Goal: Task Accomplishment & Management: Manage account settings

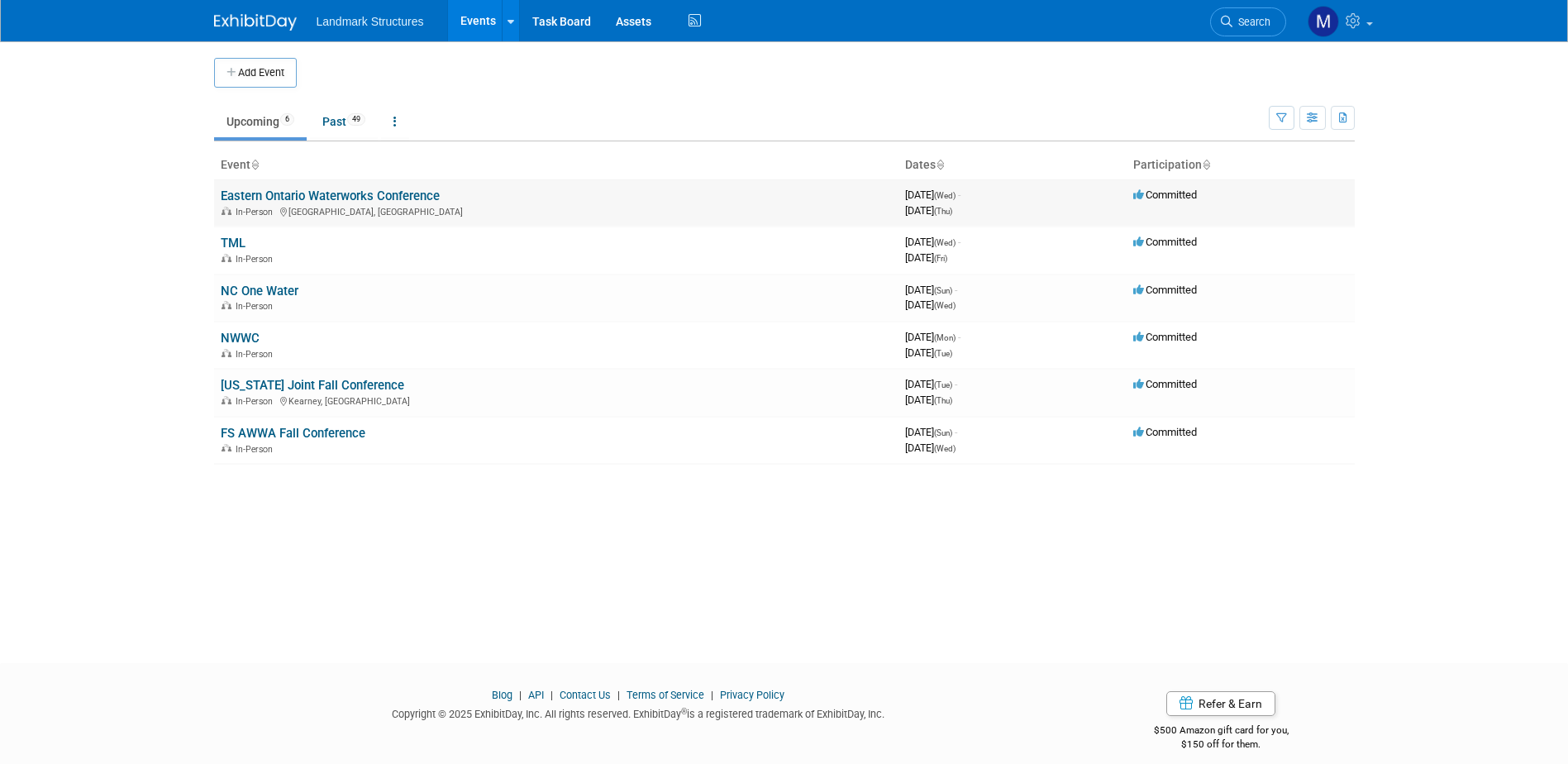
click at [345, 201] on link "Eastern Ontario Waterworks Conference" at bounding box center [330, 196] width 219 height 15
click at [0, 0] on div at bounding box center [0, 0] width 0 height 0
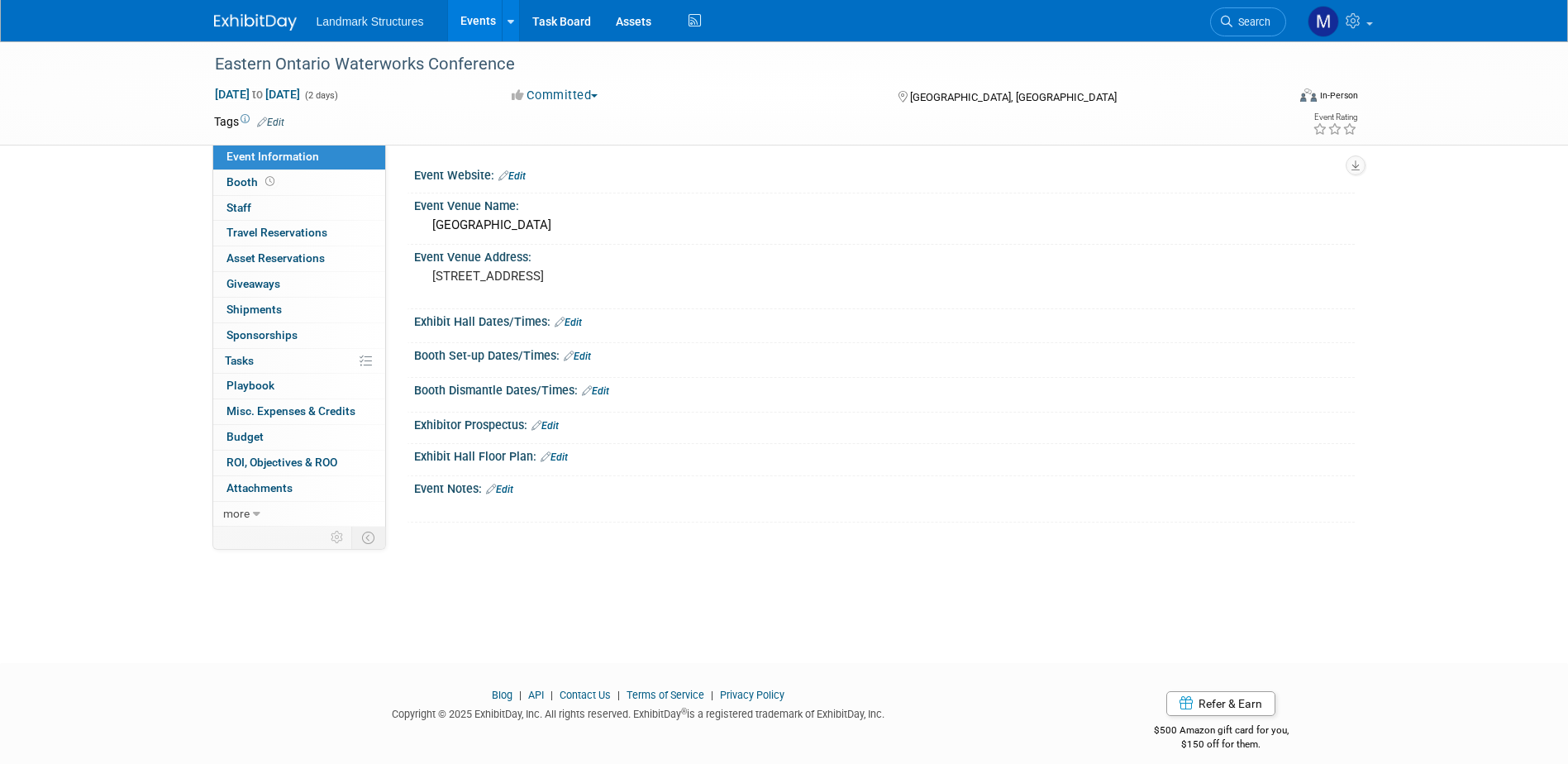
click at [585, 360] on link "Edit" at bounding box center [578, 357] width 27 height 12
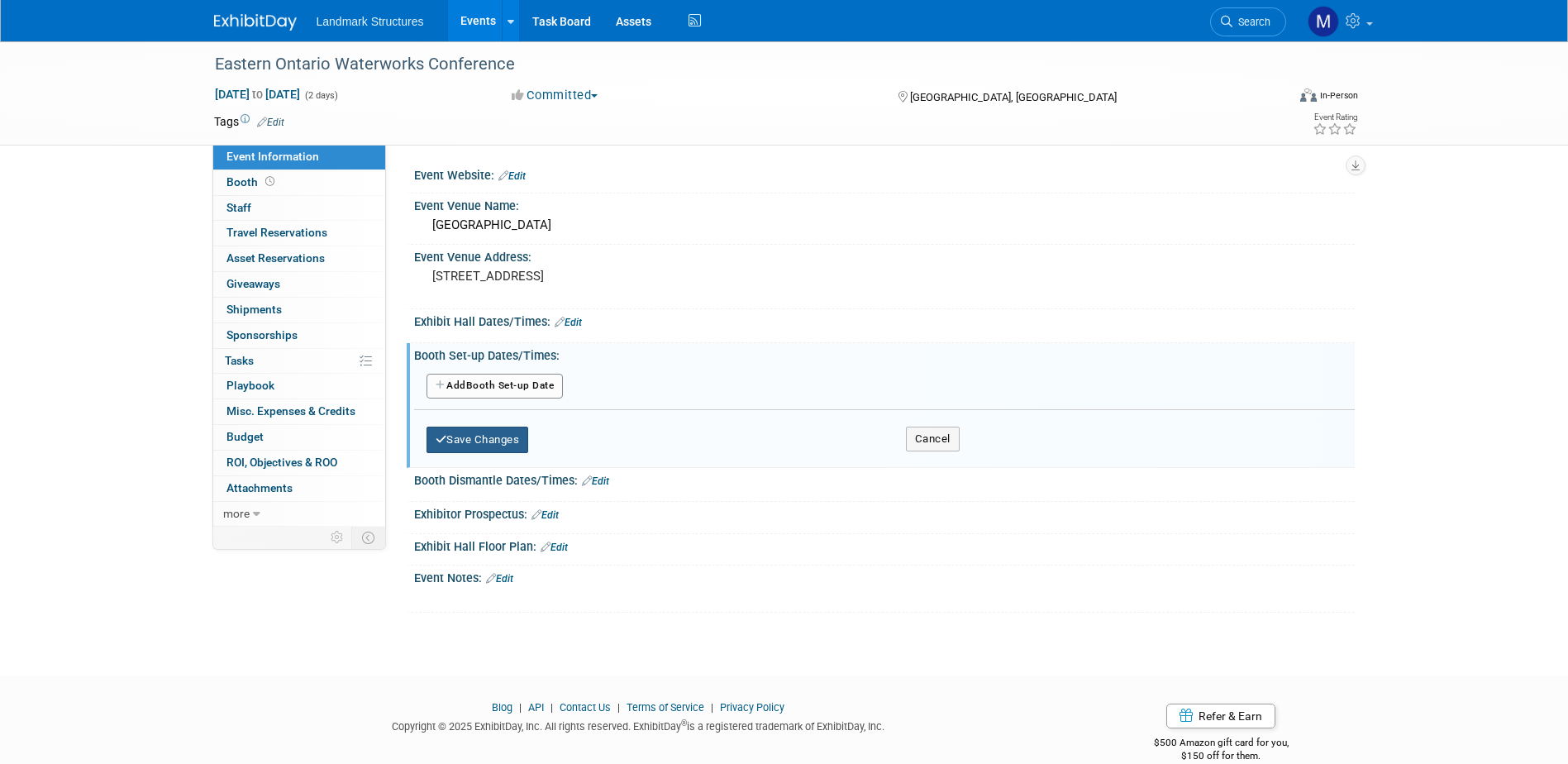
click at [516, 435] on button "Save Changes" at bounding box center [477, 439] width 103 height 26
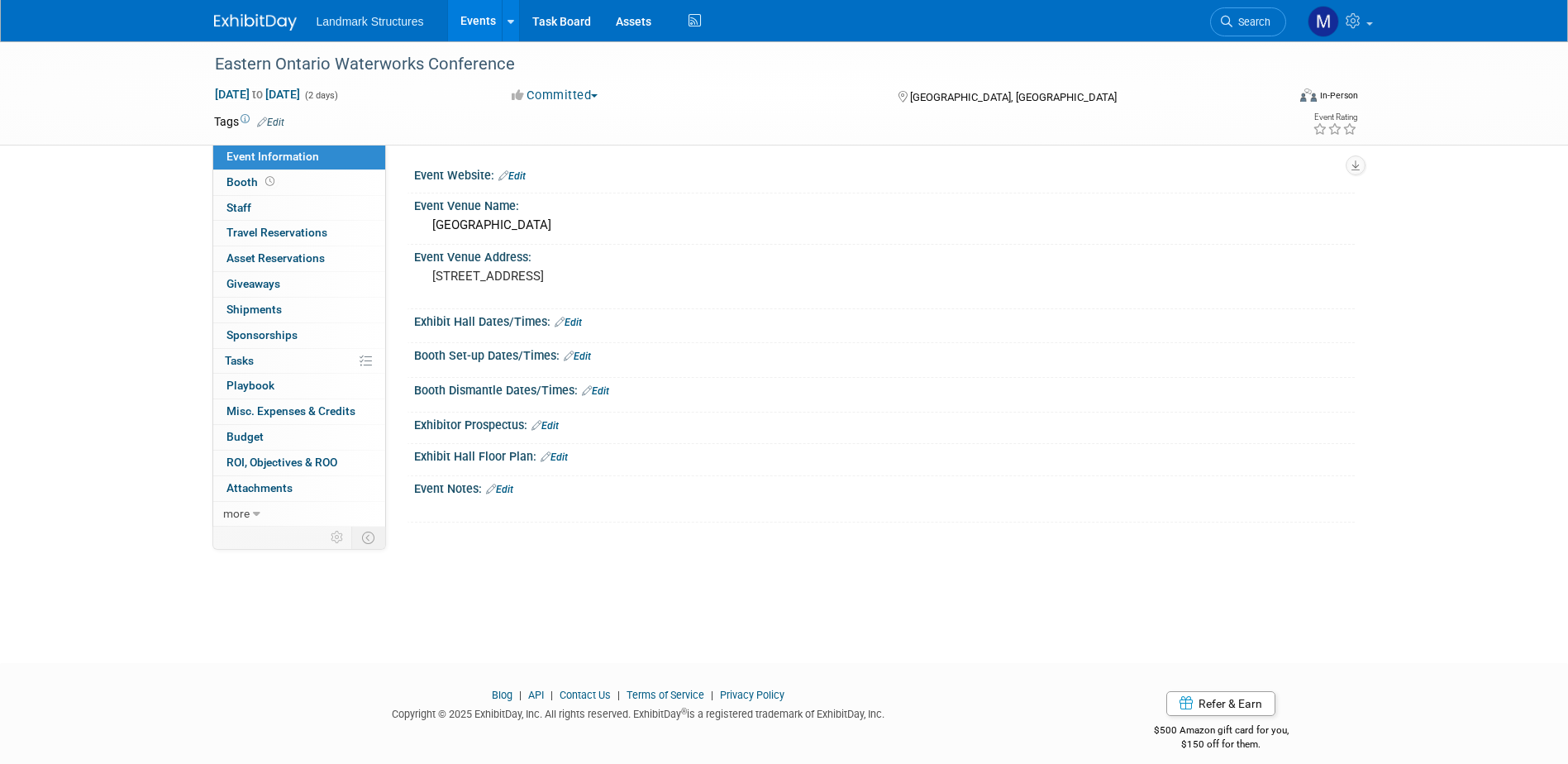
click at [575, 325] on link "Edit" at bounding box center [568, 323] width 27 height 12
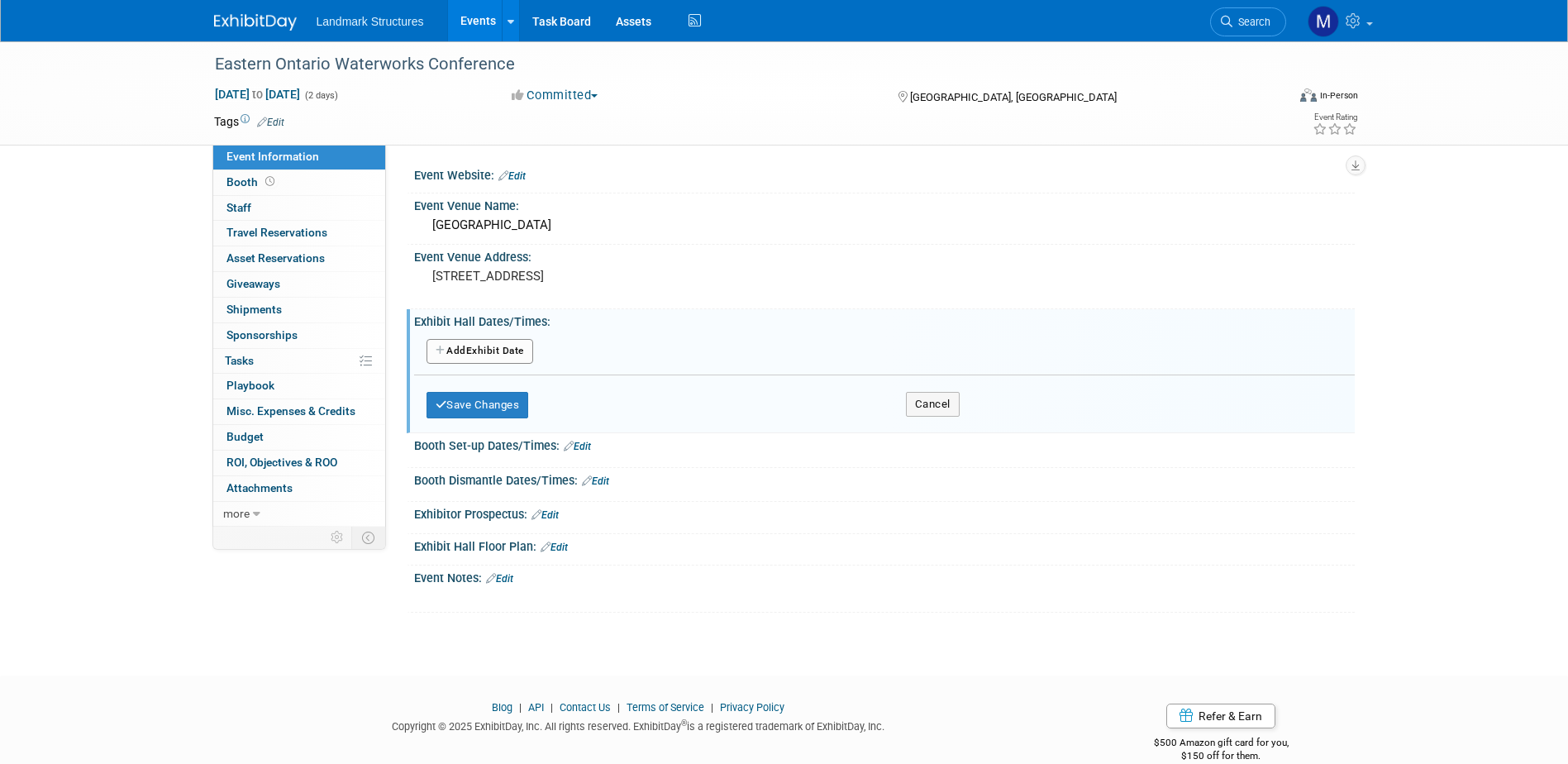
click at [520, 352] on button "Add Another Exhibit Date" at bounding box center [480, 351] width 107 height 25
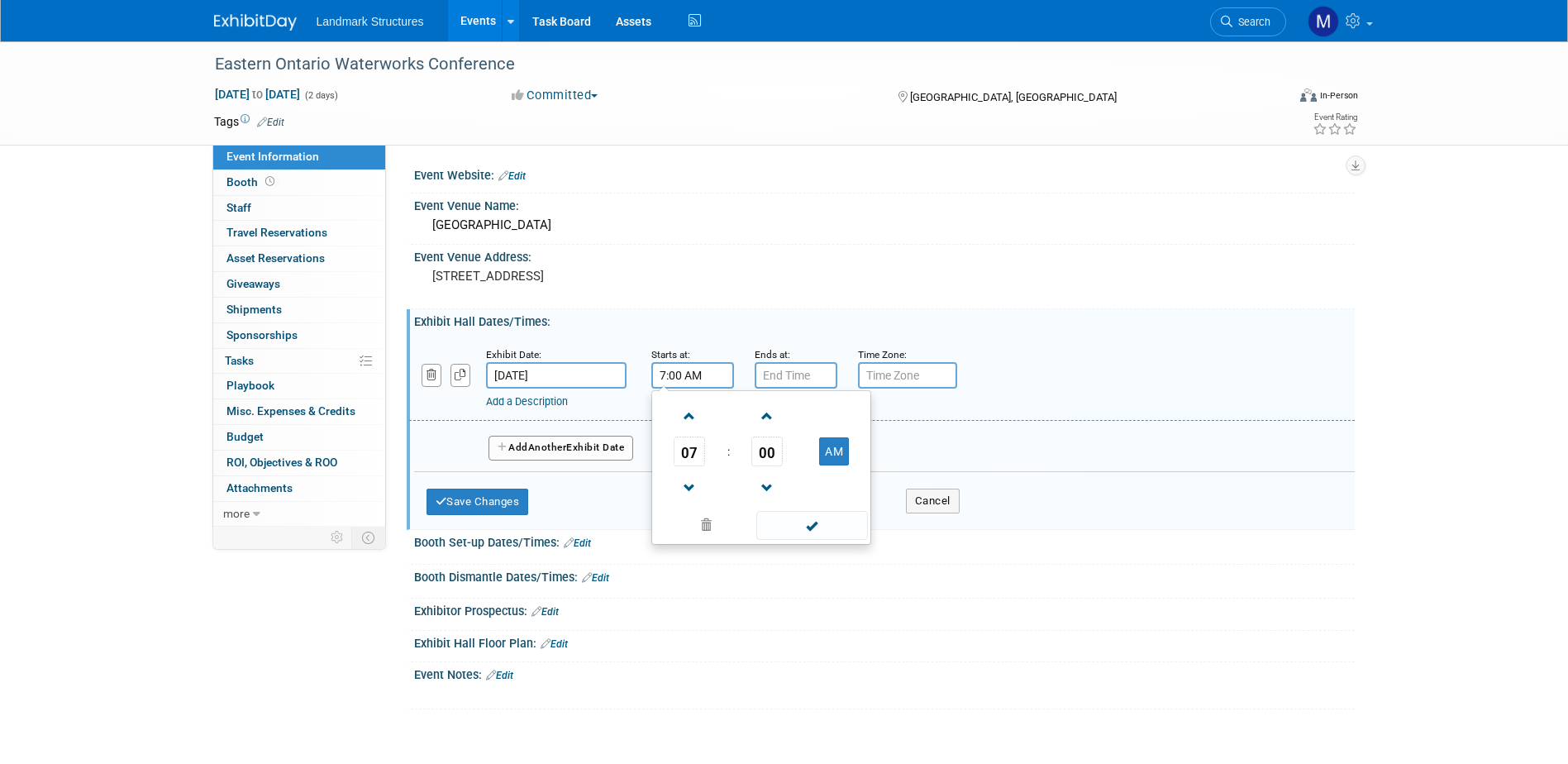
click at [681, 384] on input "7:00 AM" at bounding box center [692, 375] width 82 height 26
click at [690, 422] on span at bounding box center [690, 416] width 29 height 29
type input "8:00 AM"
click at [792, 372] on input "7:00 PM" at bounding box center [796, 375] width 82 height 26
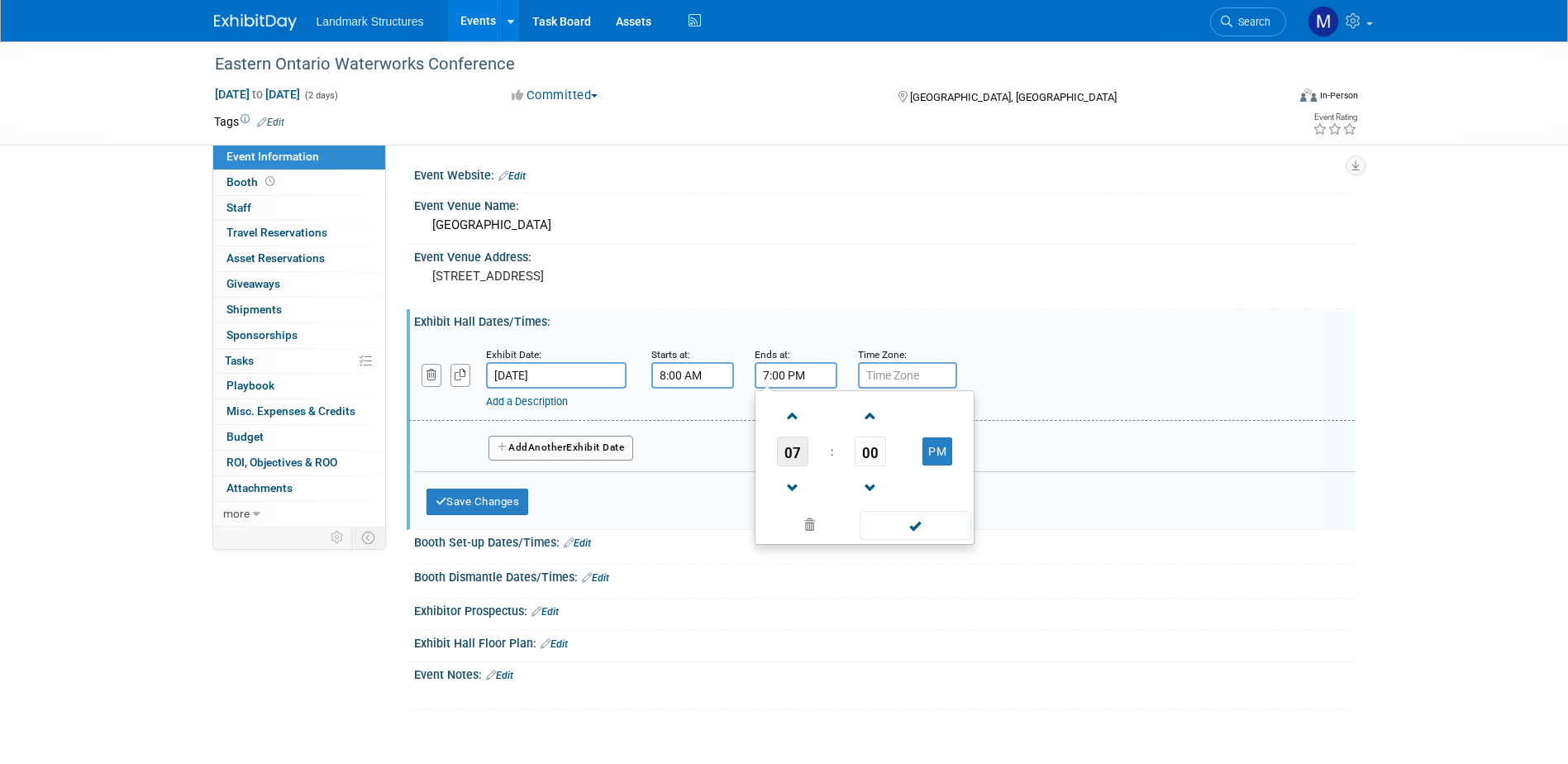
click at [796, 452] on span "07" at bounding box center [792, 451] width 31 height 30
click at [830, 469] on td "05" at bounding box center [838, 461] width 53 height 45
type input "5:00 PM"
click at [952, 522] on span at bounding box center [915, 526] width 111 height 29
click at [612, 447] on button "Add Another Exhibit Date" at bounding box center [561, 448] width 145 height 25
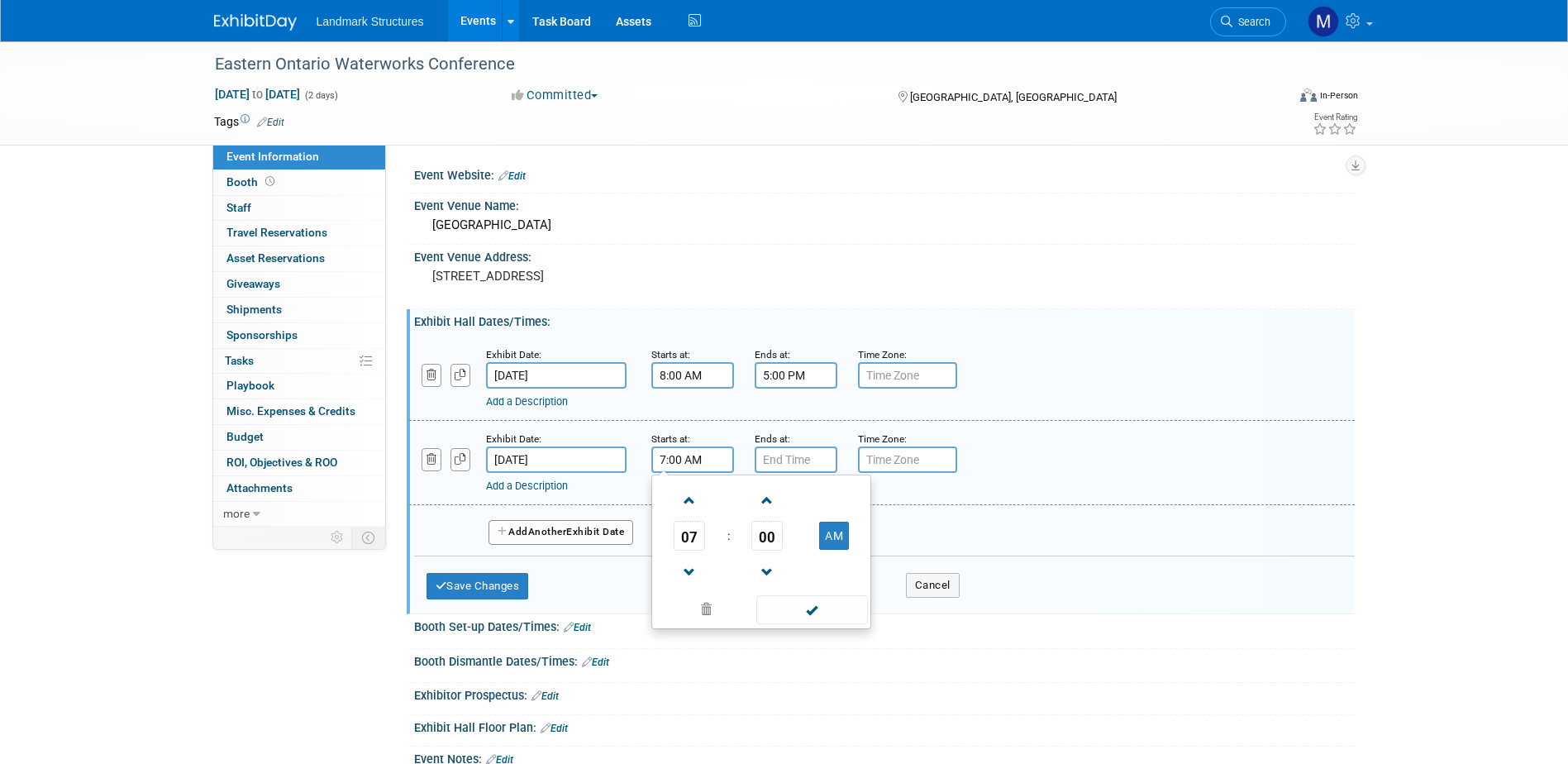
click at [717, 465] on input "7:00 AM" at bounding box center [692, 460] width 82 height 26
click at [696, 512] on span at bounding box center [690, 501] width 29 height 29
type input "8:00 AM"
click at [790, 459] on input "7:00 PM" at bounding box center [796, 460] width 82 height 26
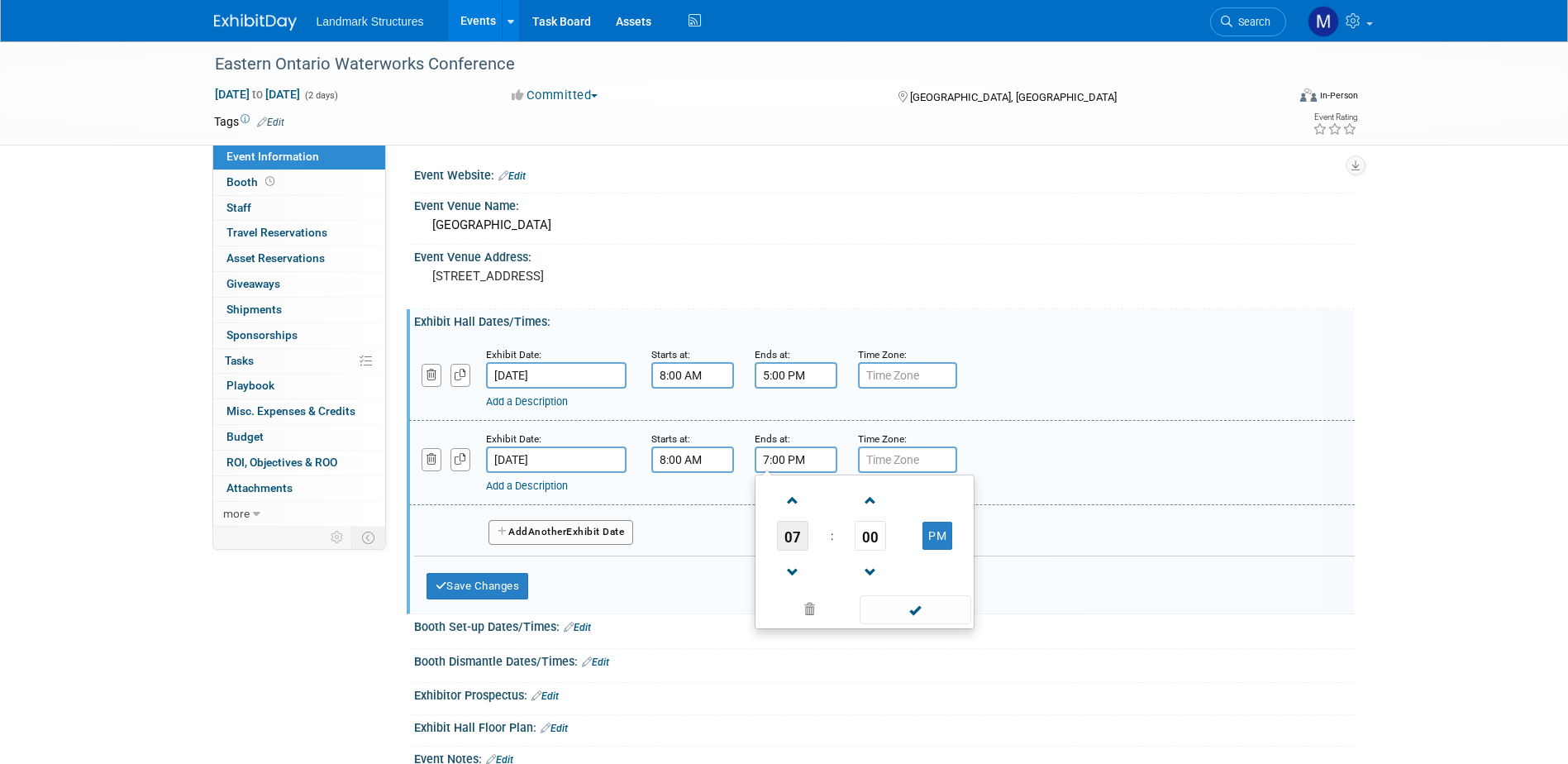
click at [798, 538] on span "07" at bounding box center [792, 535] width 31 height 30
click at [800, 543] on td "04" at bounding box center [786, 546] width 53 height 45
type input "4:00 PM"
click at [904, 603] on span at bounding box center [915, 610] width 111 height 29
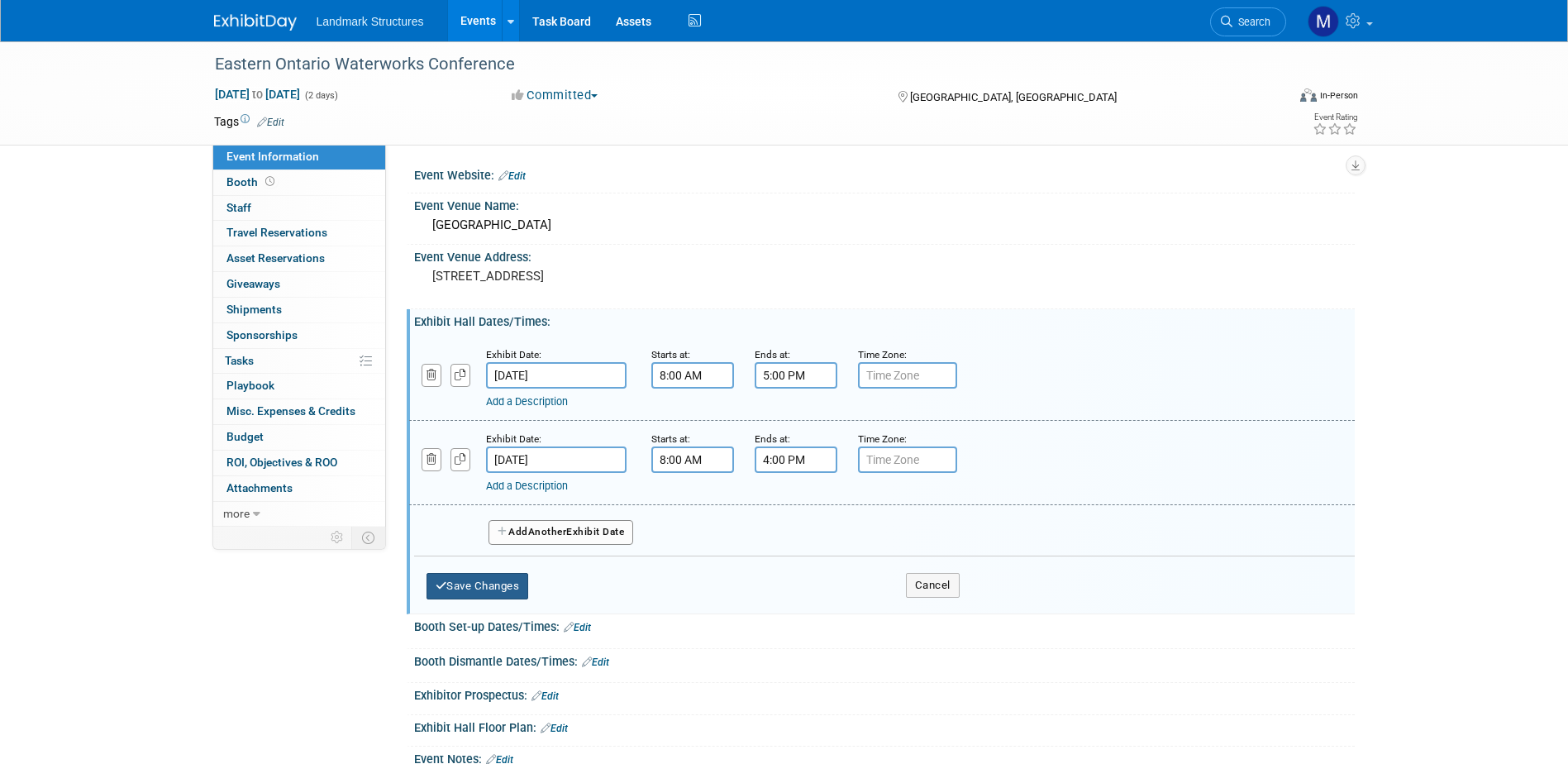
click at [489, 584] on button "Save Changes" at bounding box center [477, 586] width 103 height 26
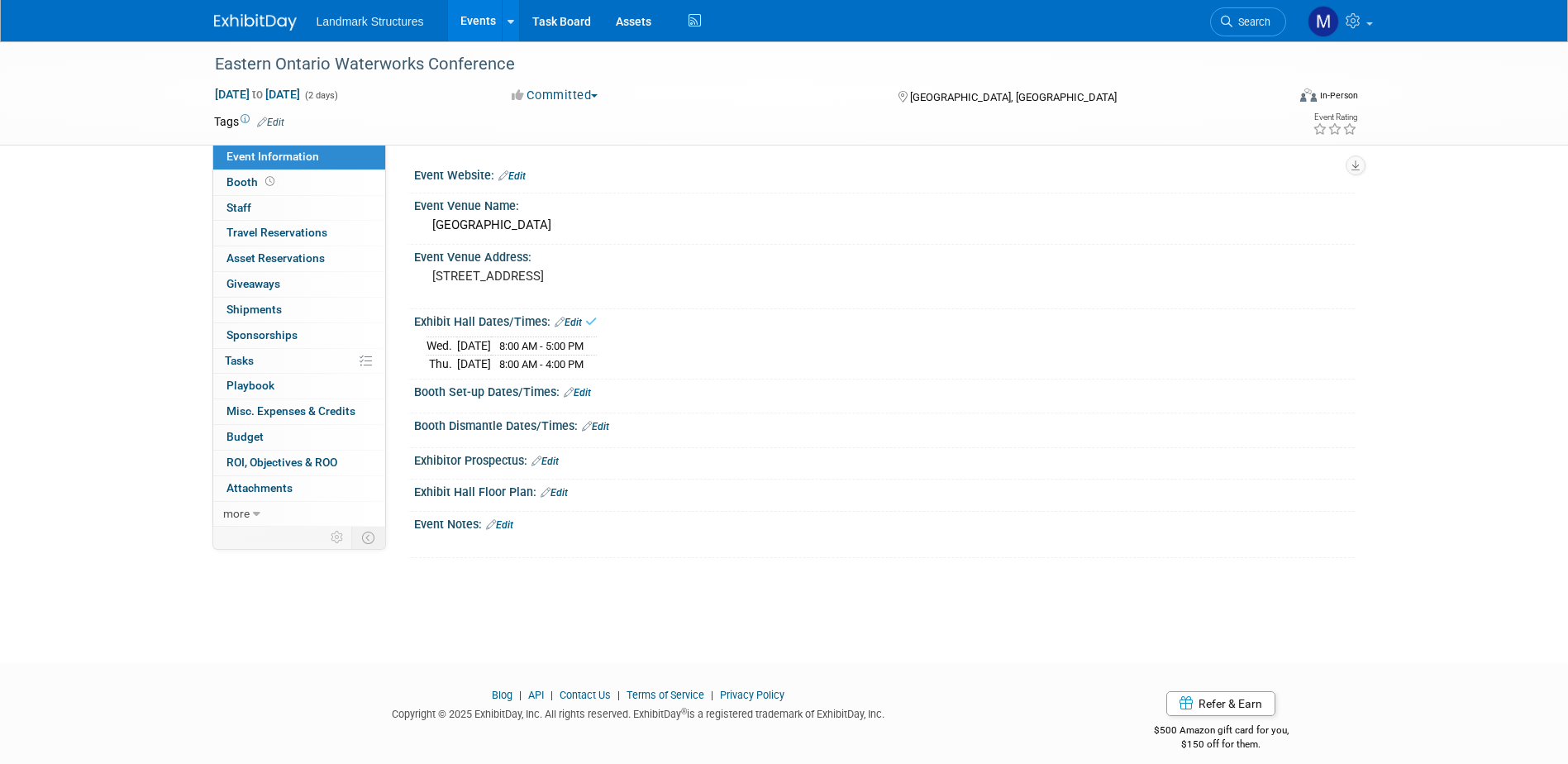
click at [584, 390] on link "Edit" at bounding box center [578, 393] width 27 height 12
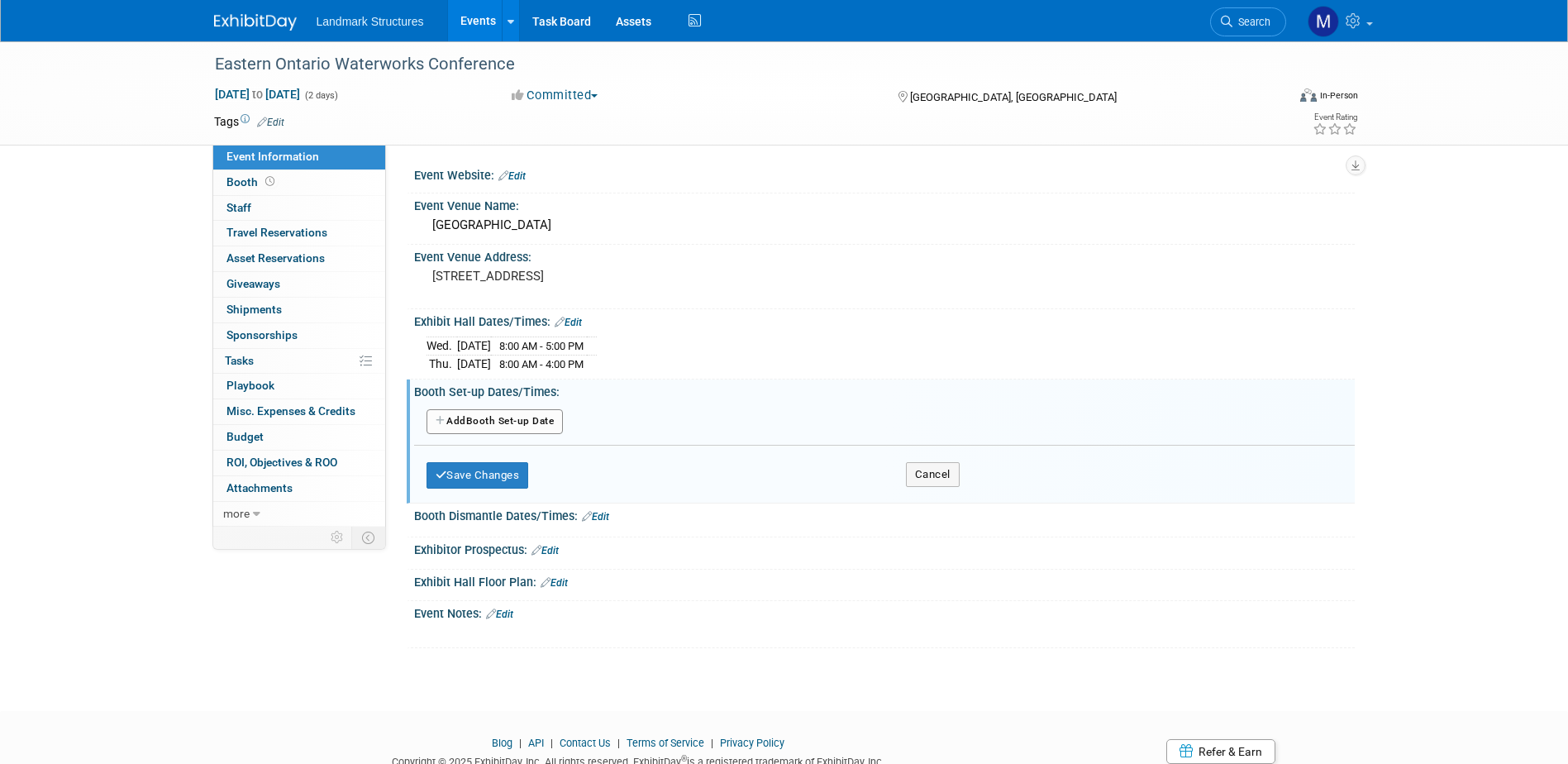
click at [504, 421] on button "Add Another Booth Set-up Date" at bounding box center [495, 422] width 138 height 25
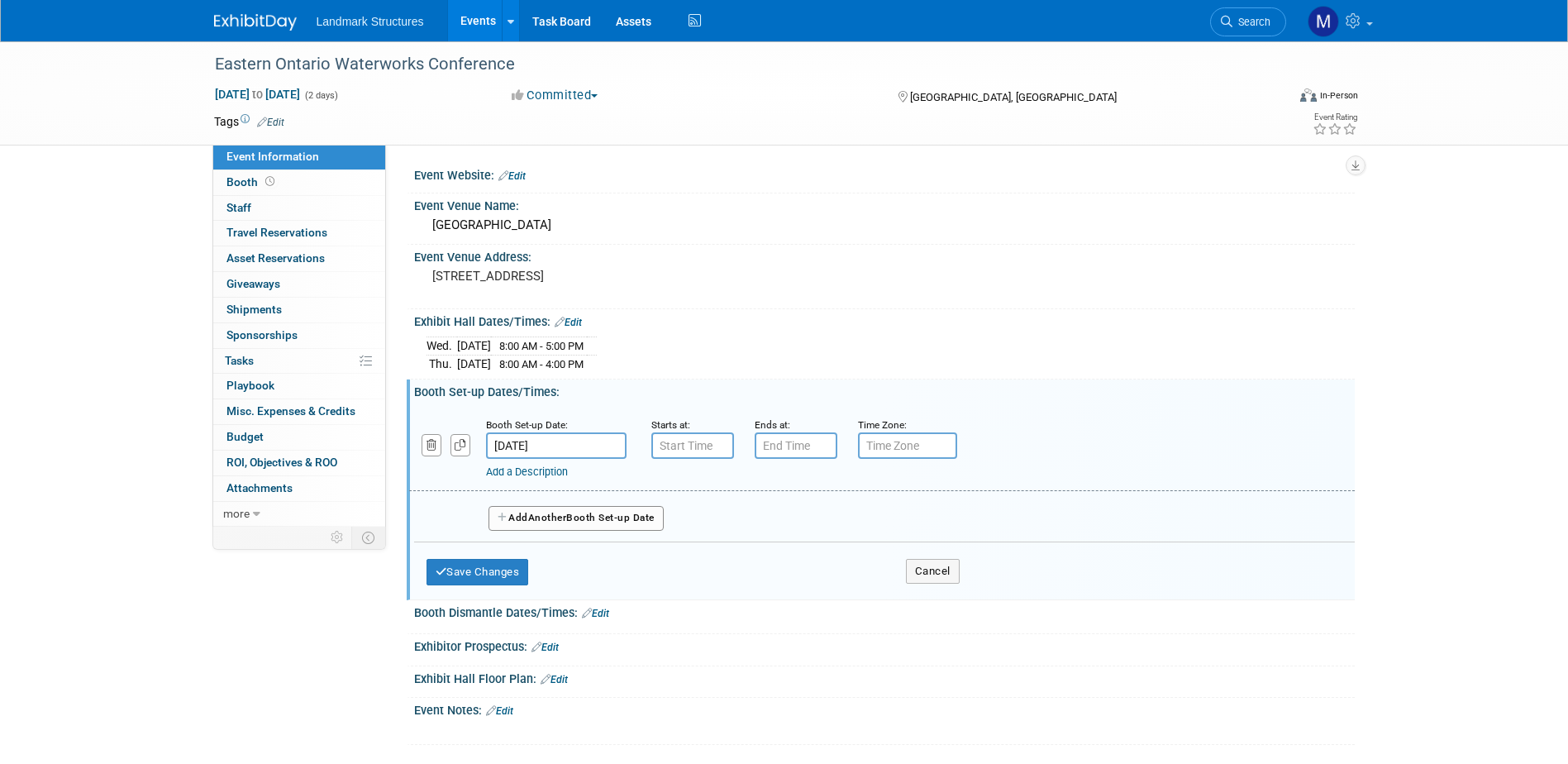
click at [547, 450] on input "[DATE]" at bounding box center [556, 445] width 140 height 26
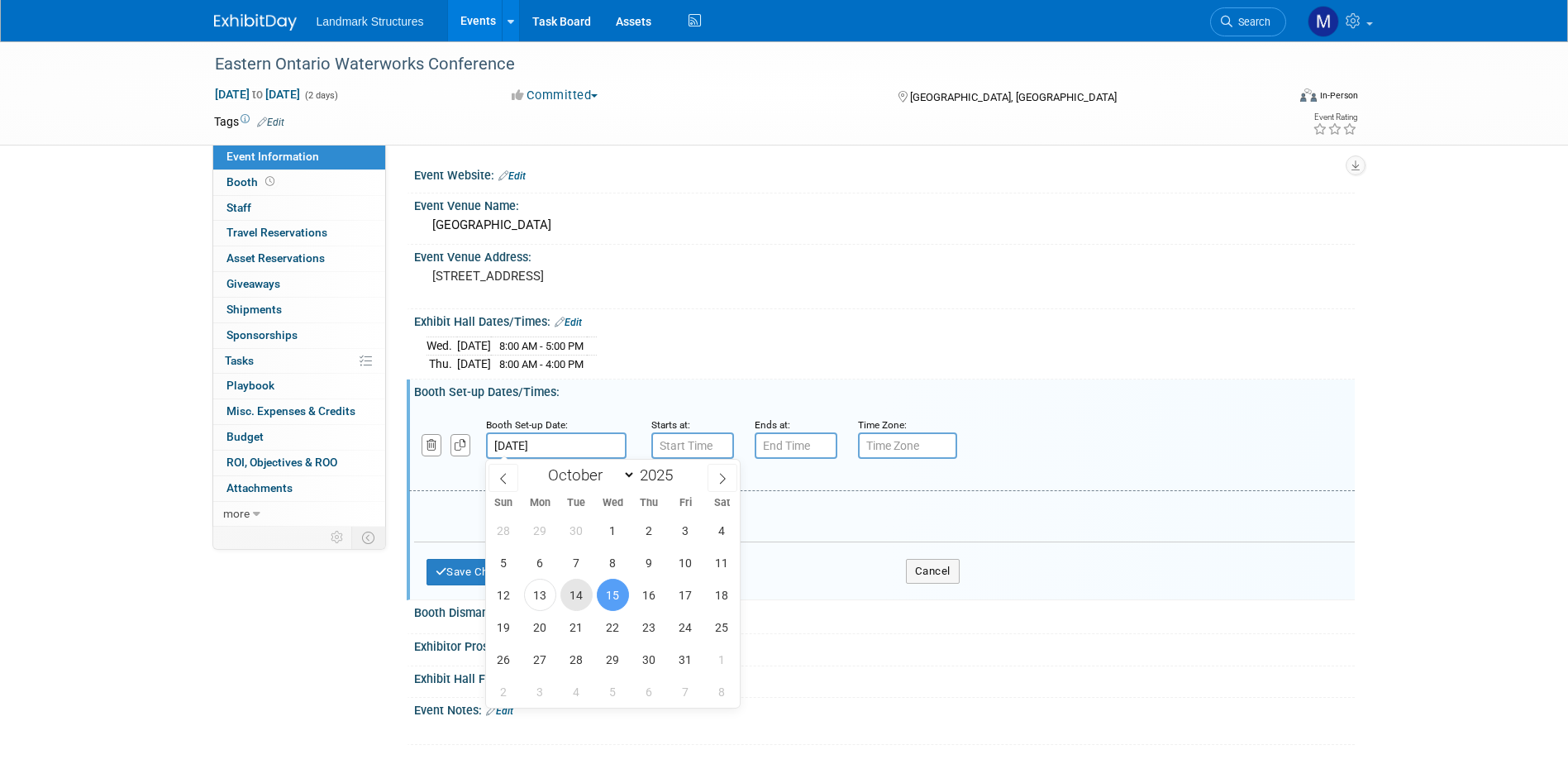
click at [574, 589] on span "14" at bounding box center [577, 595] width 32 height 32
type input "[DATE]"
click at [680, 440] on input "7:00 AM" at bounding box center [692, 445] width 82 height 26
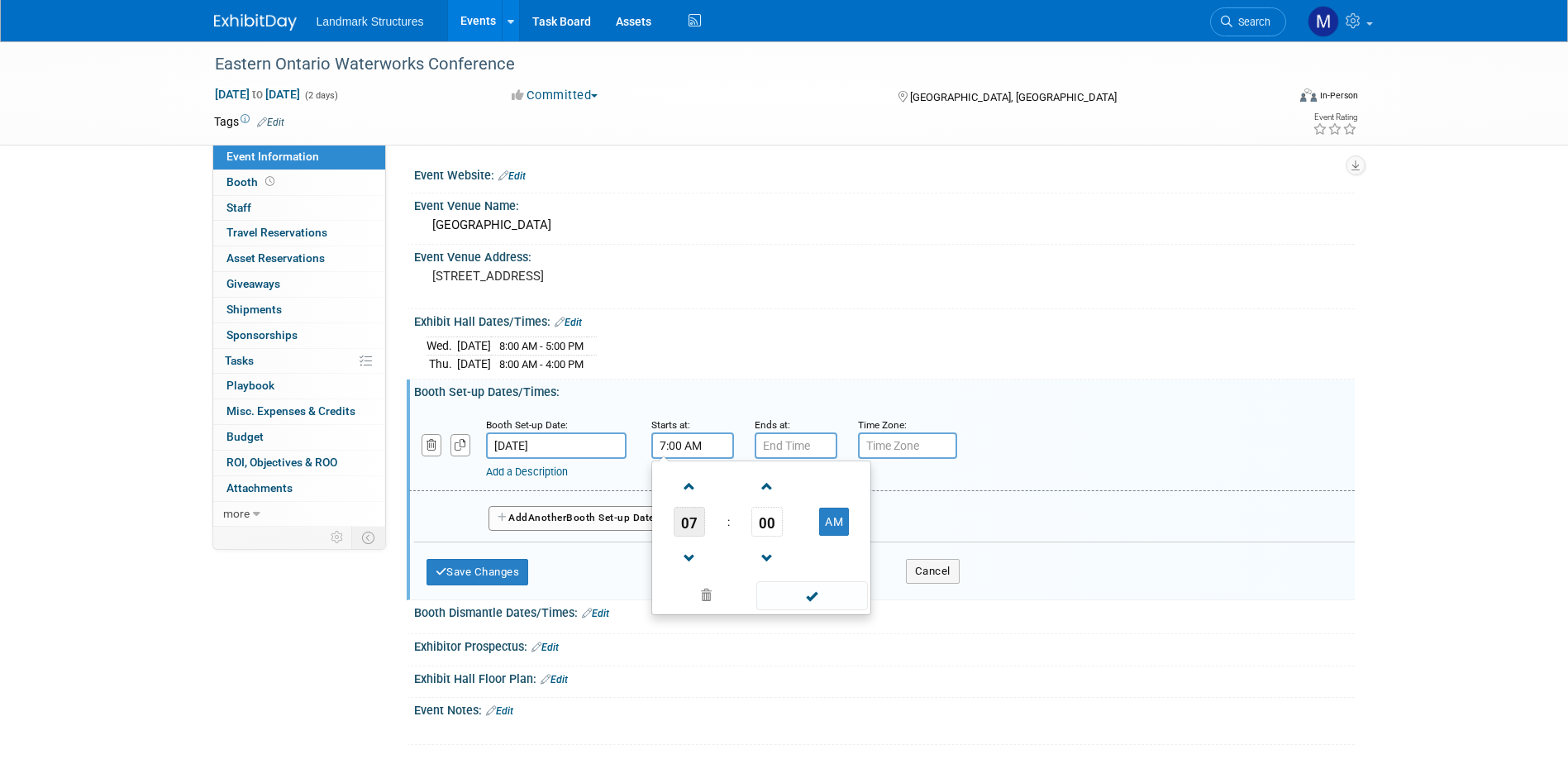
click at [691, 523] on span "07" at bounding box center [689, 522] width 31 height 30
click at [730, 492] on td "01" at bounding box center [735, 487] width 53 height 45
click at [826, 514] on button "AM" at bounding box center [834, 522] width 30 height 28
type input "1:00 PM"
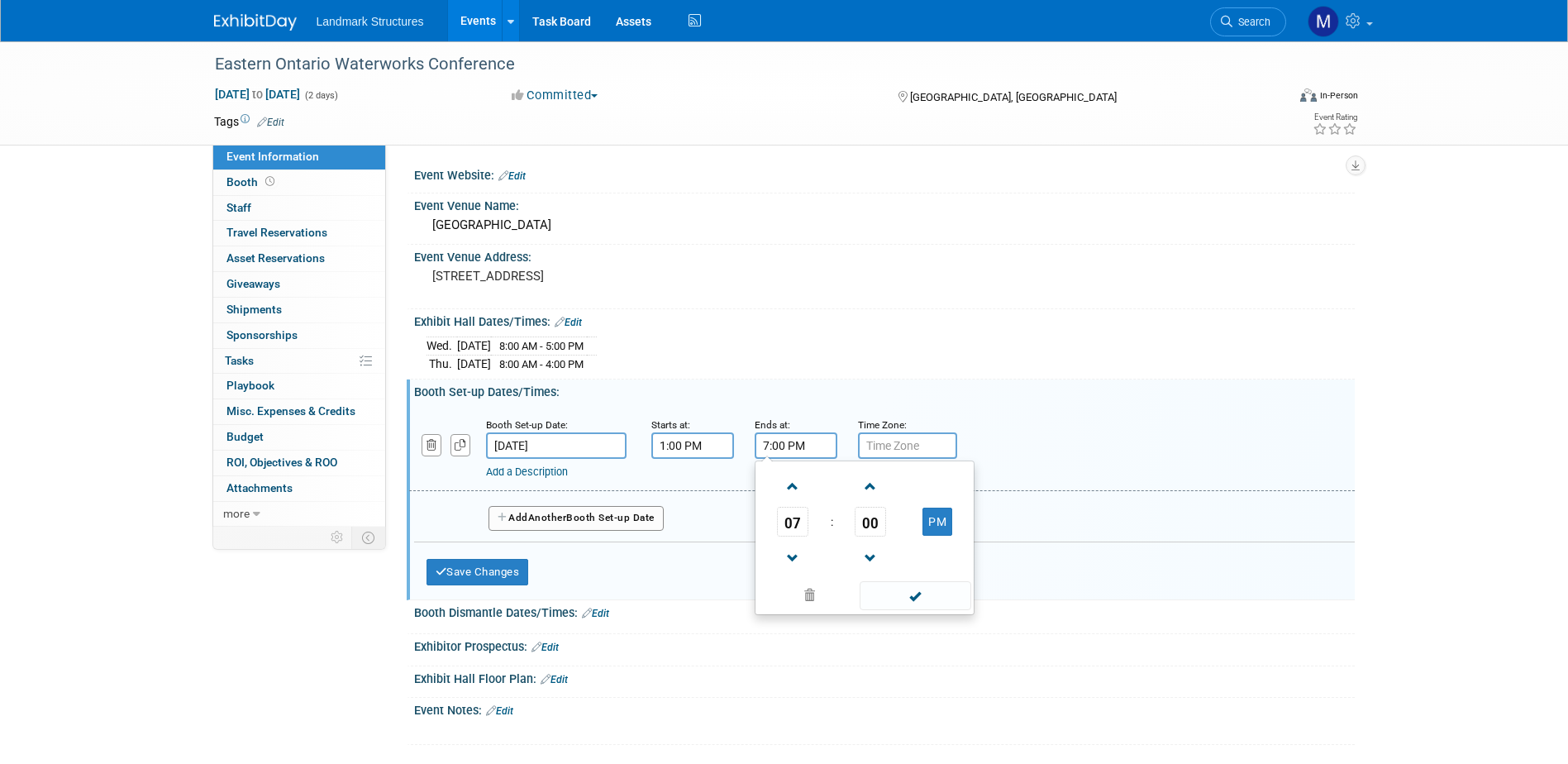
click at [804, 450] on input "7:00 PM" at bounding box center [796, 445] width 82 height 26
click at [800, 524] on span "07" at bounding box center [792, 522] width 31 height 30
click at [846, 534] on td "05" at bounding box center [838, 532] width 53 height 45
type input "5:00 PM"
click at [923, 592] on span at bounding box center [915, 596] width 111 height 29
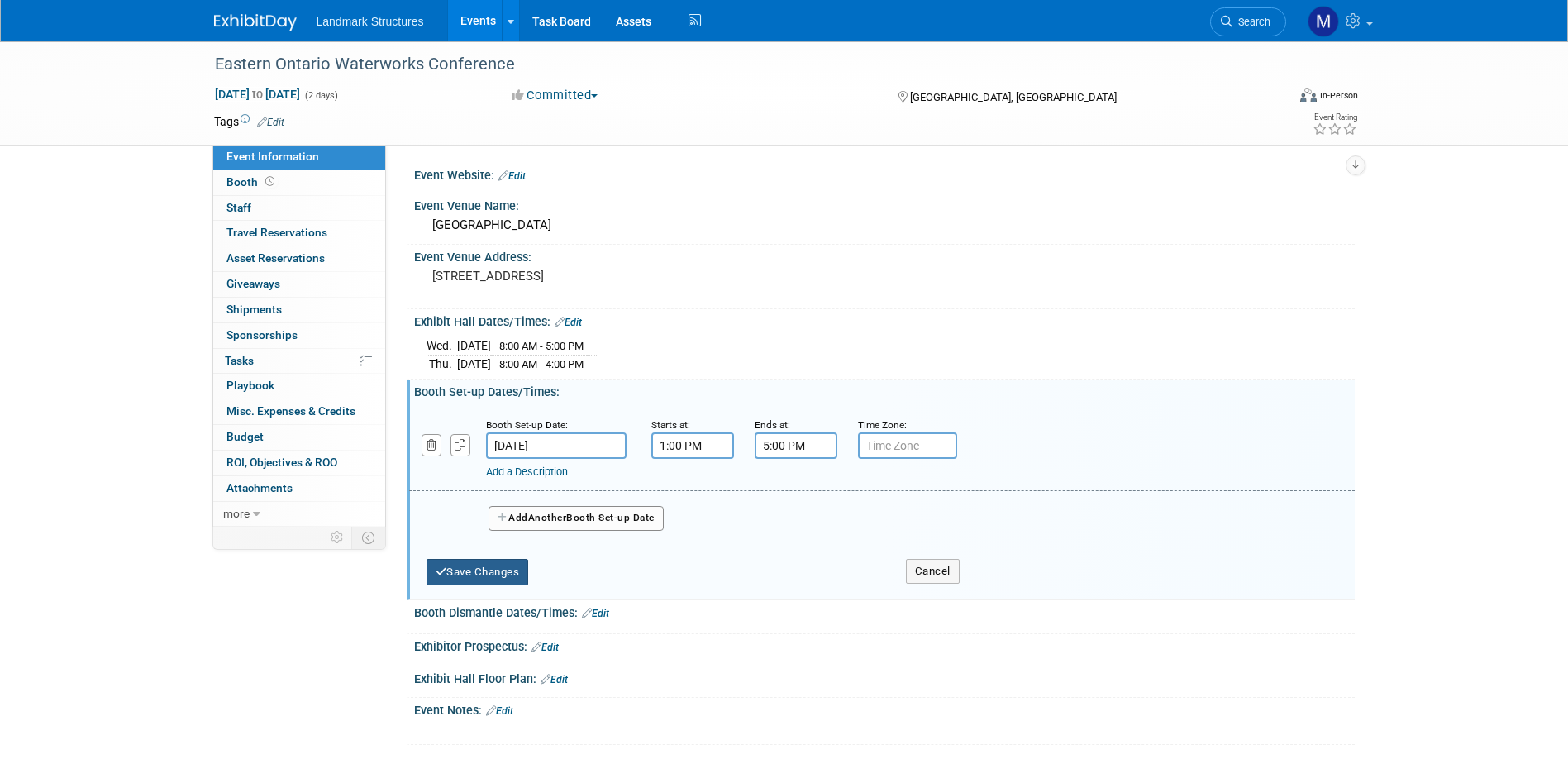
click at [511, 571] on button "Save Changes" at bounding box center [477, 572] width 103 height 26
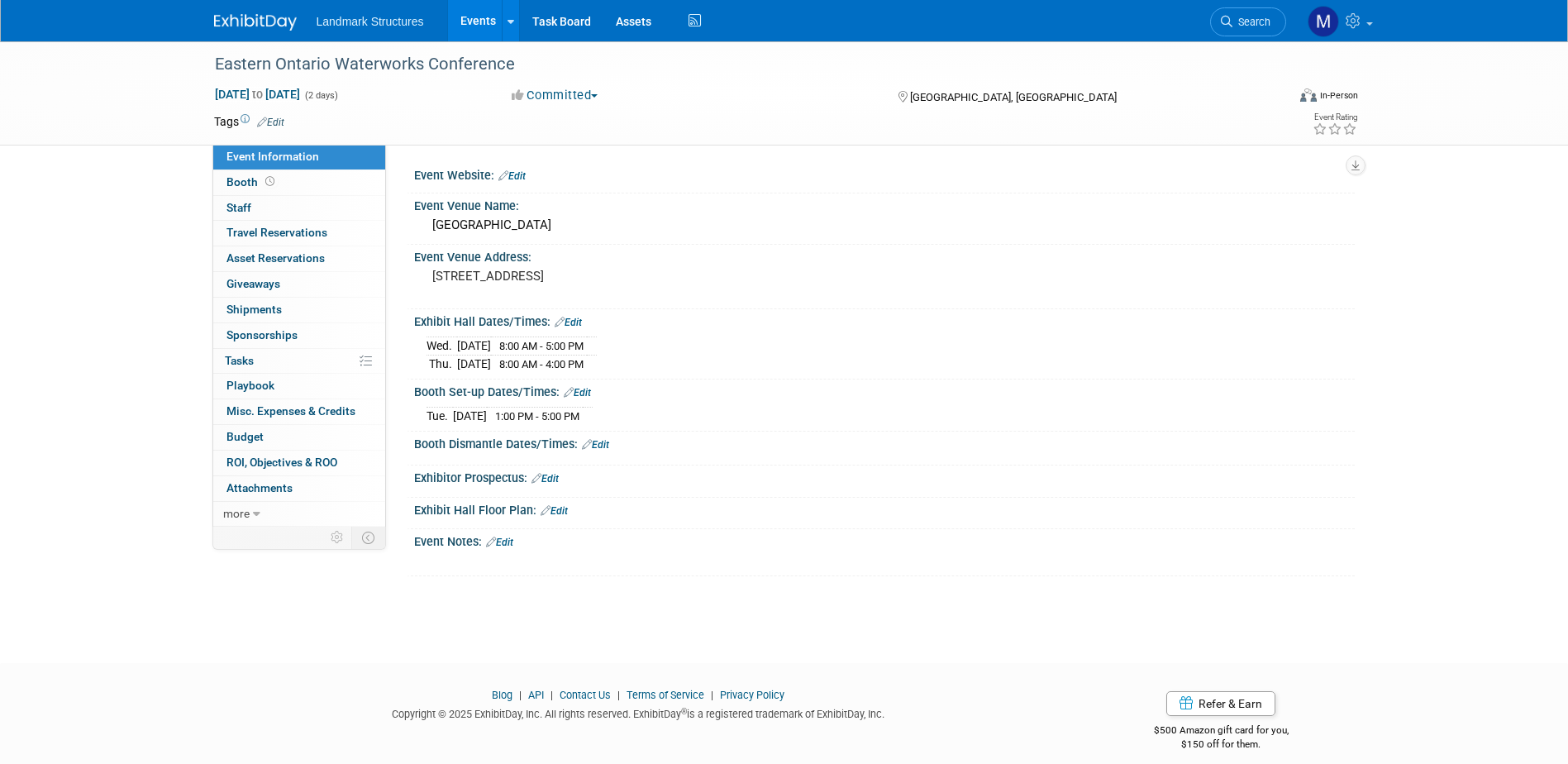
click at [598, 445] on link "Edit" at bounding box center [595, 445] width 27 height 12
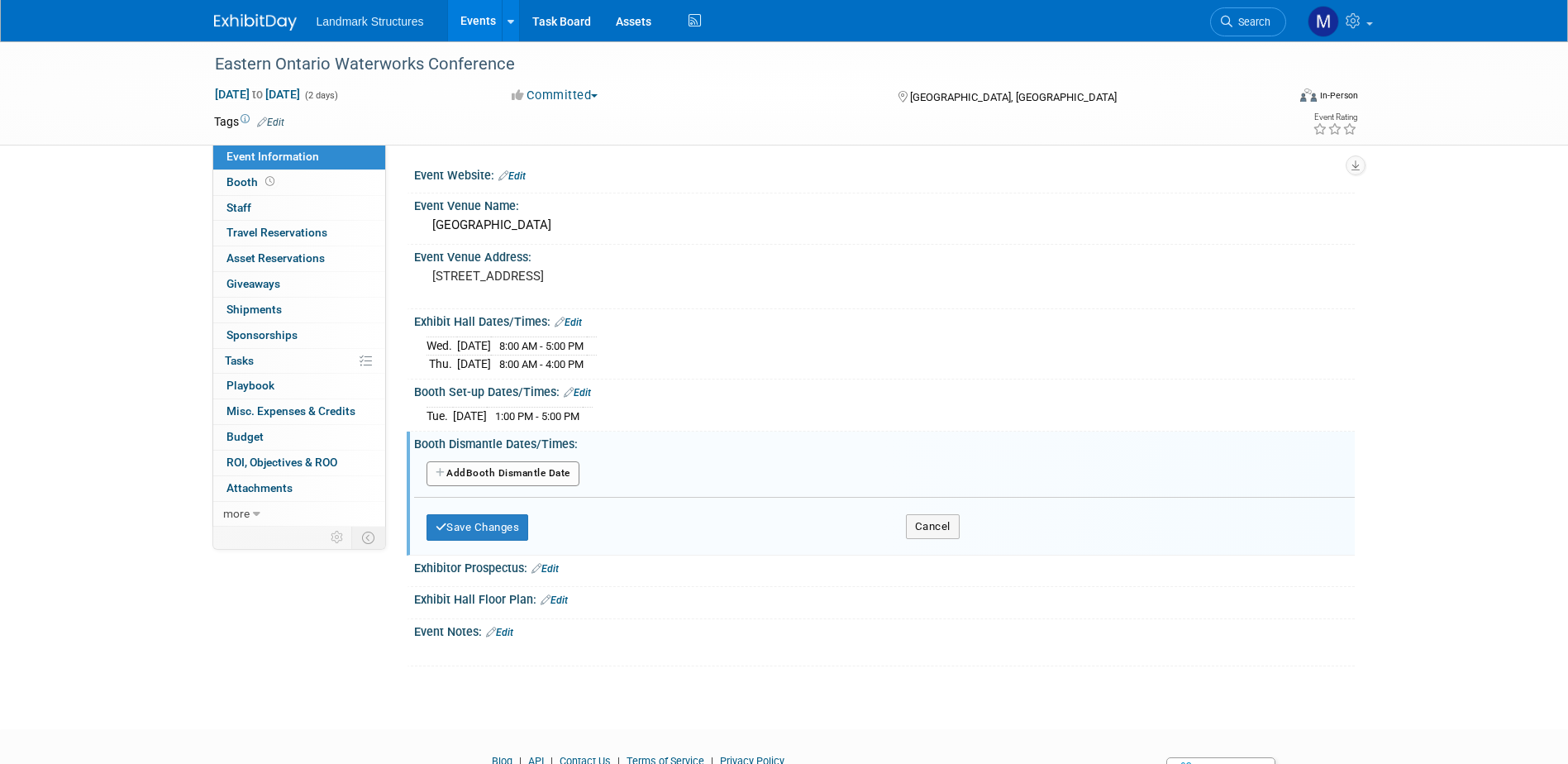
click at [506, 482] on button "Add Another Booth Dismantle Date" at bounding box center [503, 473] width 153 height 25
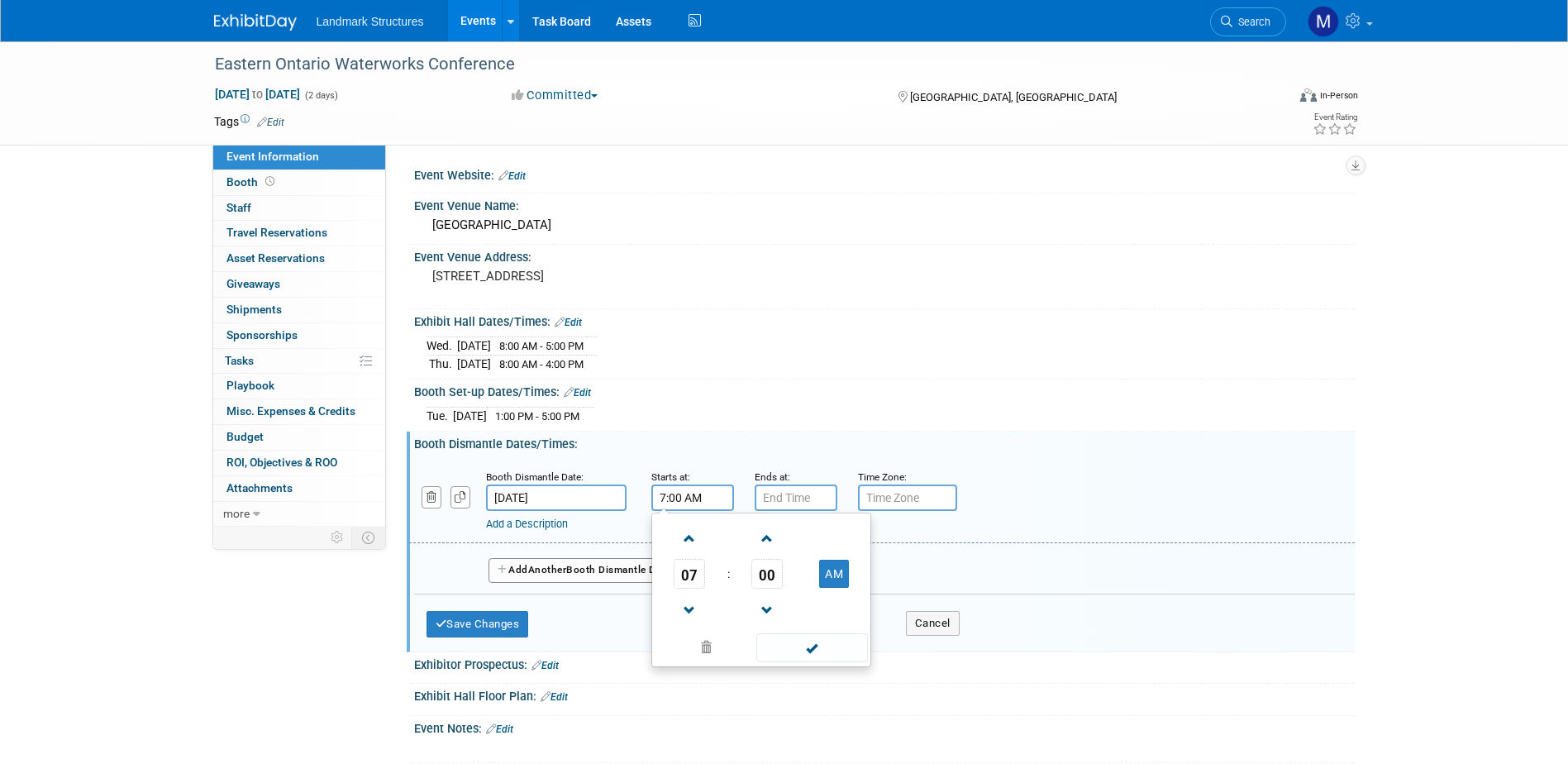
click at [689, 499] on input "7:00 AM" at bounding box center [692, 497] width 82 height 26
click at [677, 581] on span "07" at bounding box center [689, 574] width 31 height 30
click at [685, 585] on td "04" at bounding box center [682, 584] width 53 height 45
click at [821, 569] on button "AM" at bounding box center [834, 574] width 30 height 28
type input "4:00 PM"
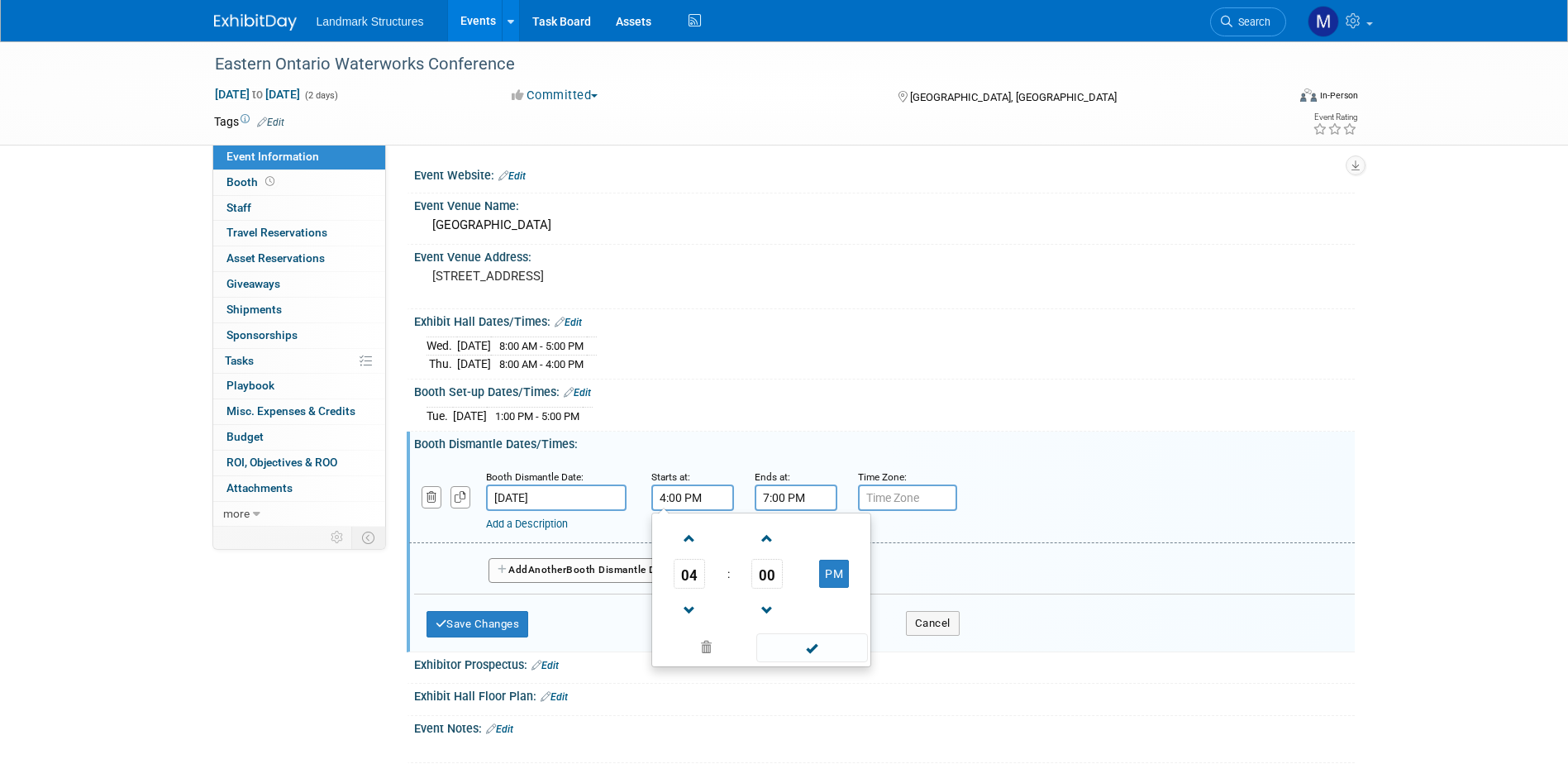
click at [789, 501] on input "7:00 PM" at bounding box center [796, 497] width 82 height 26
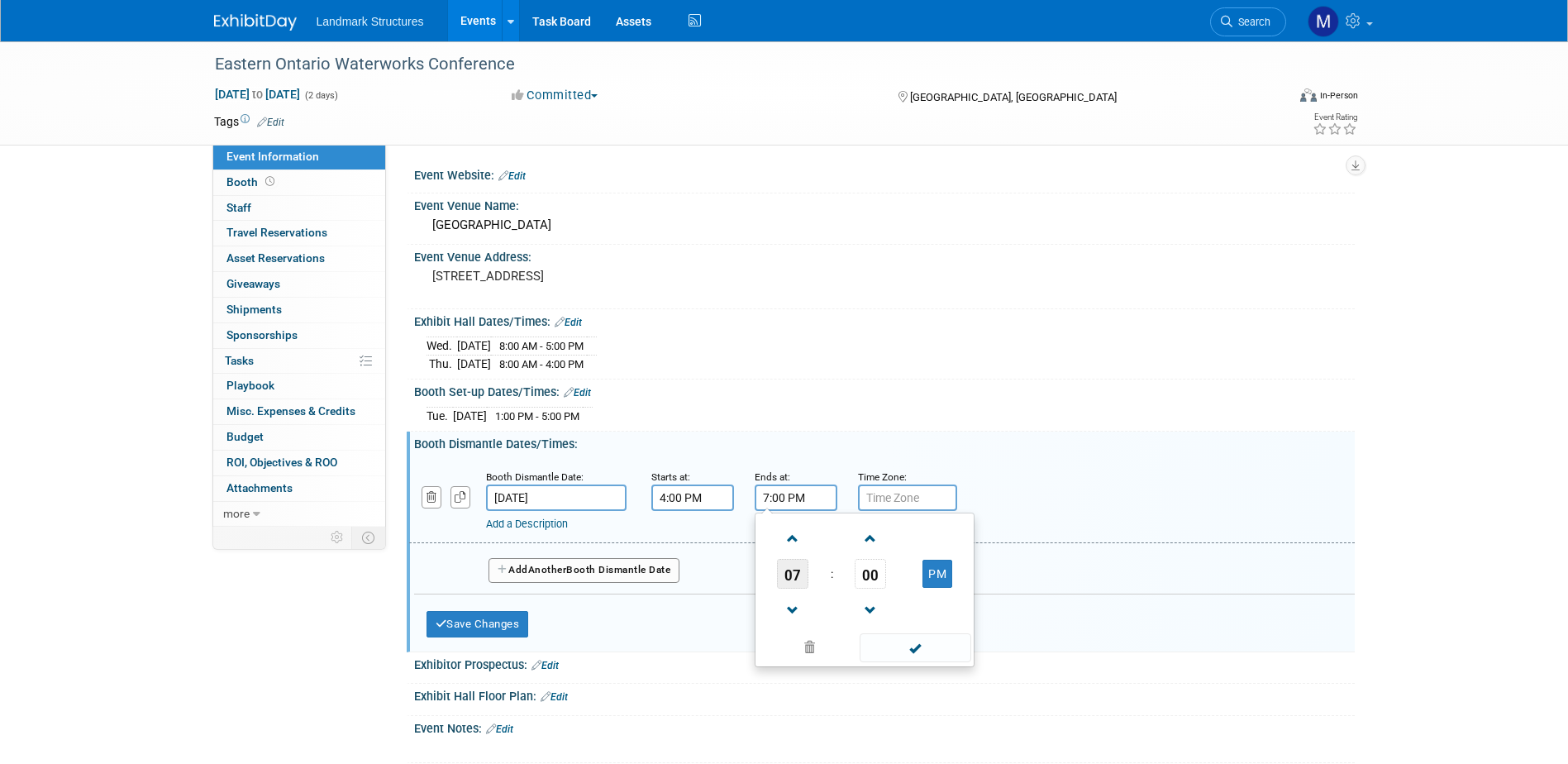
click at [795, 574] on span "07" at bounding box center [792, 574] width 31 height 30
click at [830, 581] on td "05" at bounding box center [838, 584] width 53 height 45
click at [872, 571] on span "00" at bounding box center [870, 574] width 31 height 30
click at [890, 584] on td "30" at bounding box center [891, 584] width 53 height 45
type input "5:30 PM"
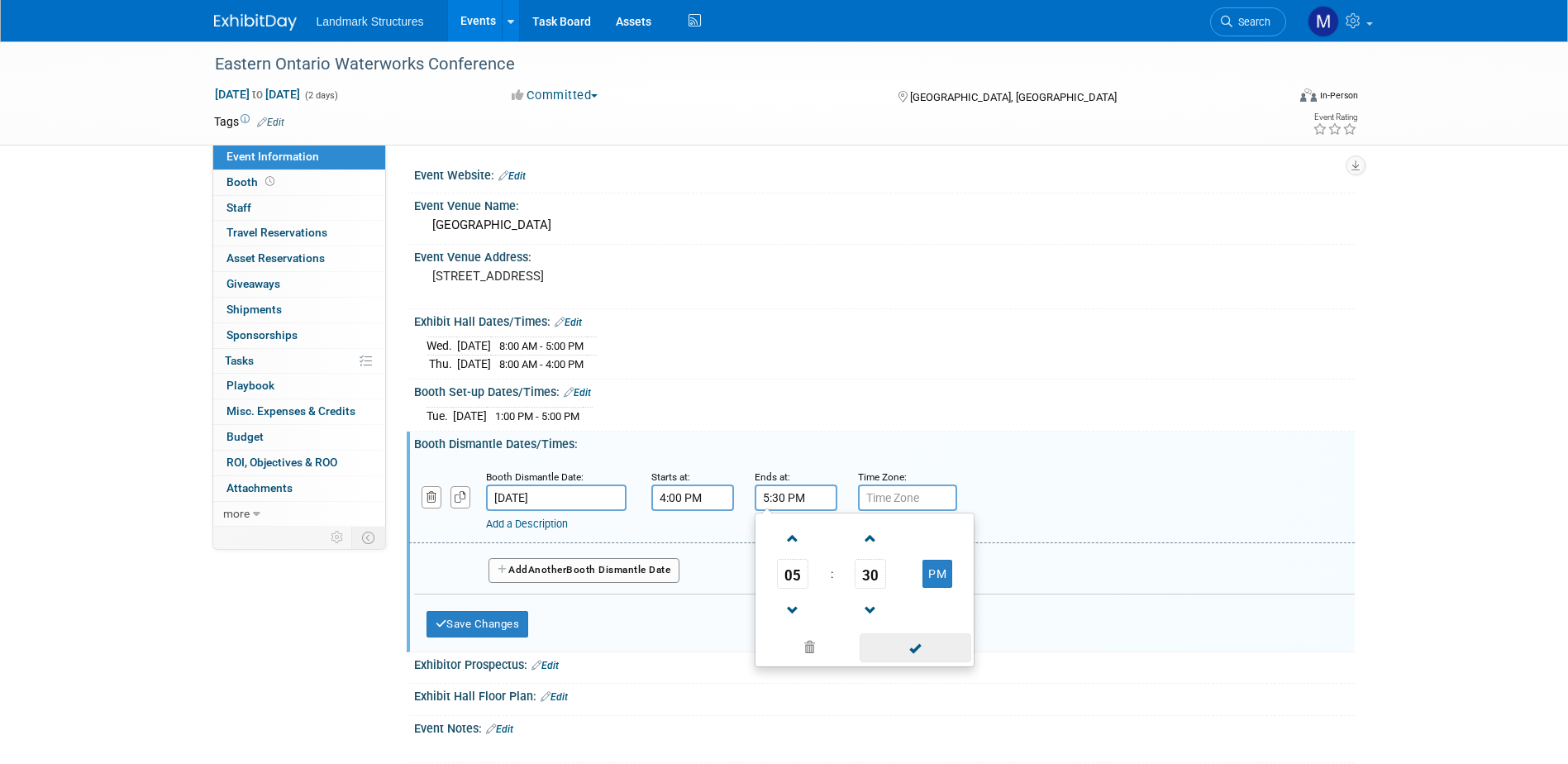
click at [915, 647] on span at bounding box center [915, 648] width 111 height 29
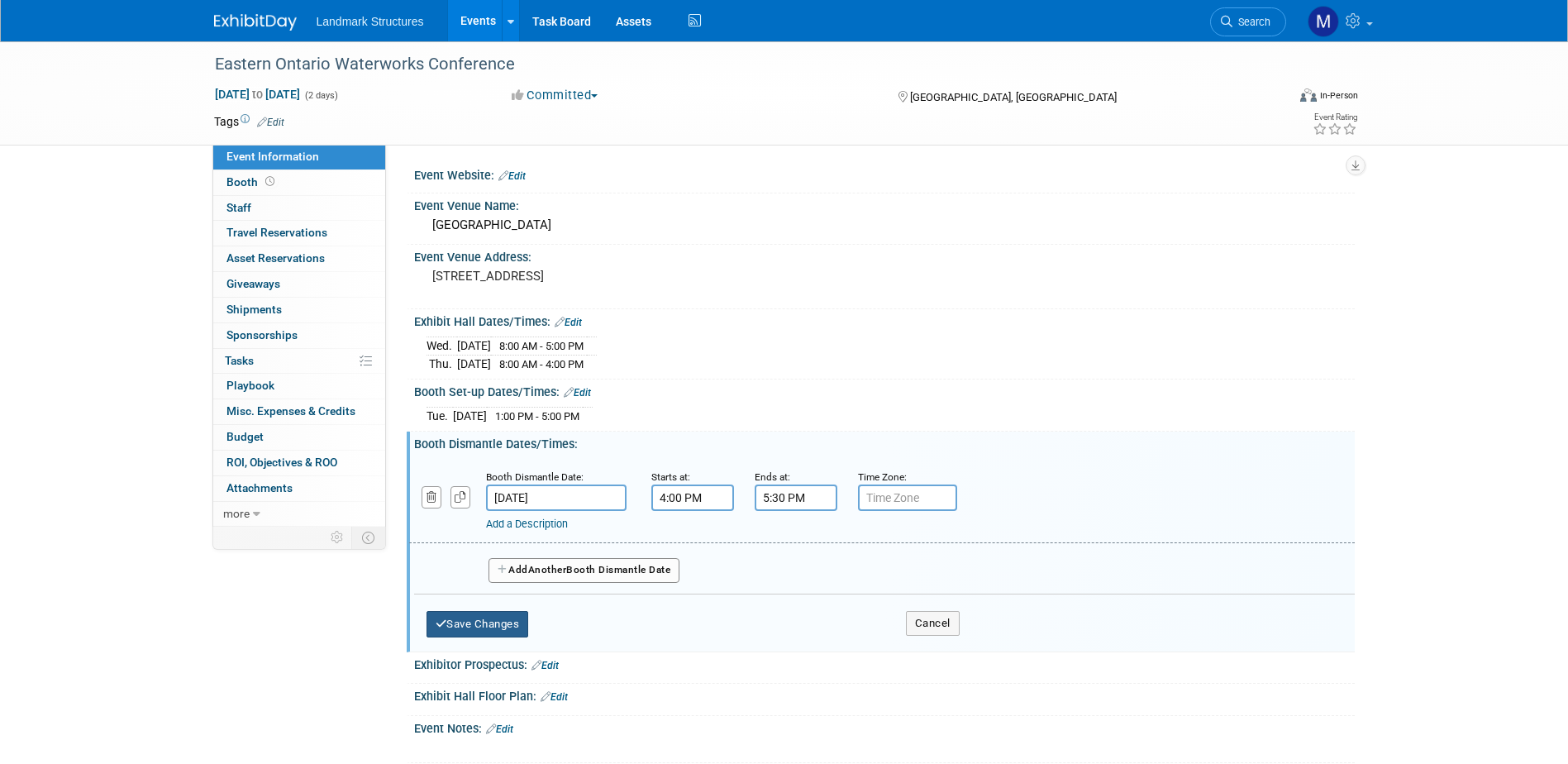
click at [502, 625] on button "Save Changes" at bounding box center [477, 624] width 103 height 26
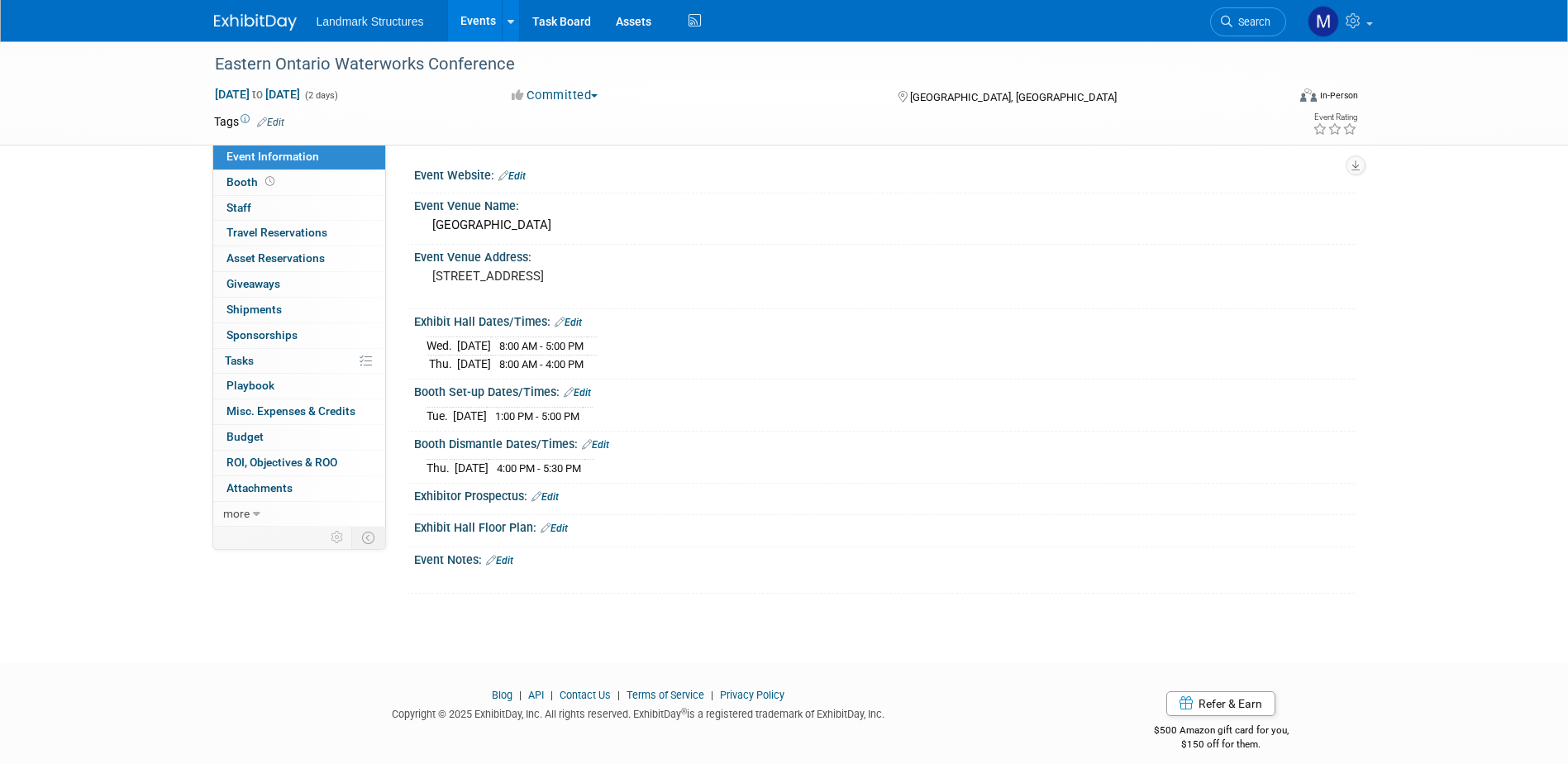
click at [560, 528] on link "Edit" at bounding box center [555, 529] width 27 height 12
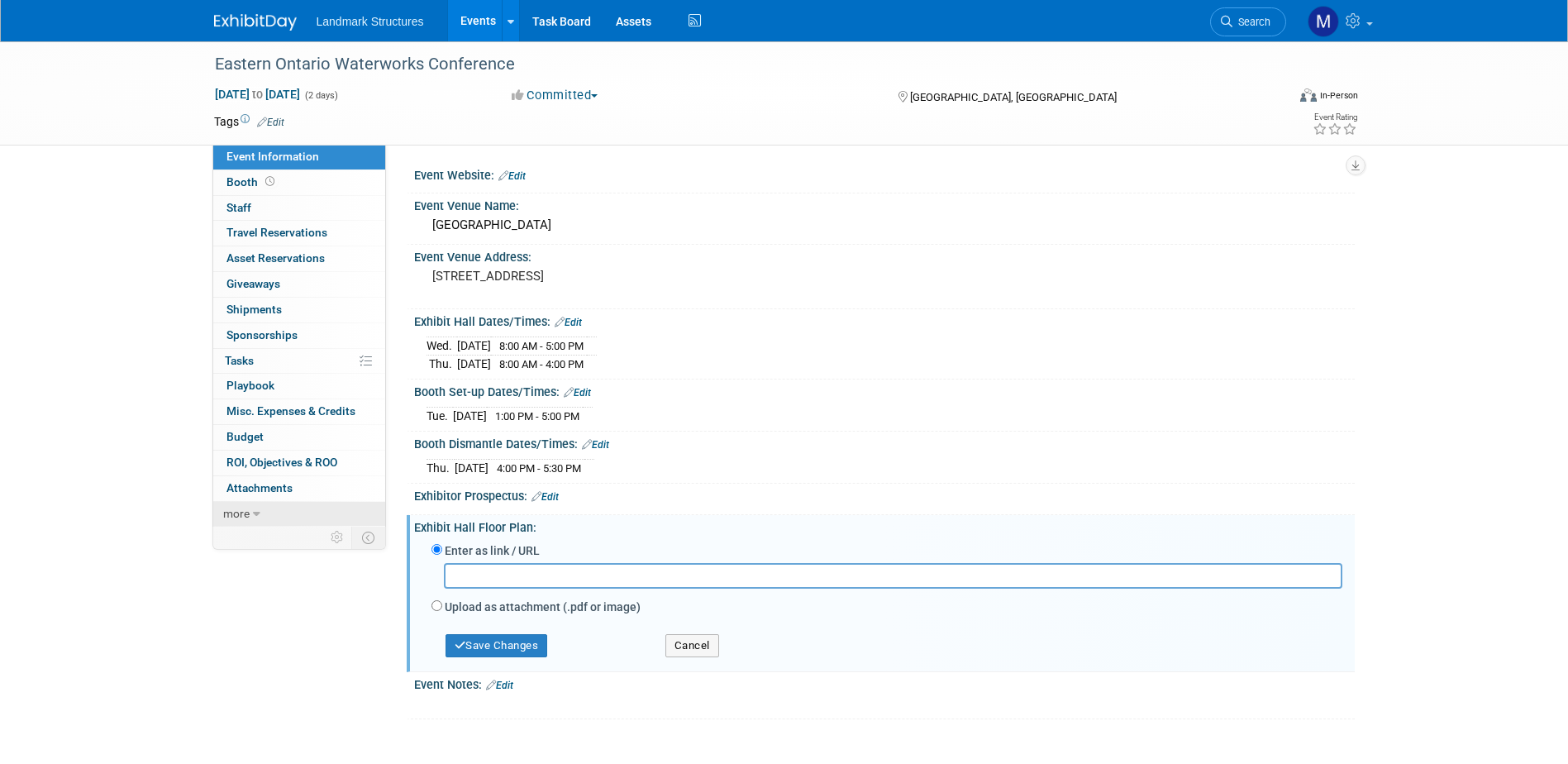
click at [268, 507] on link "more" at bounding box center [299, 514] width 172 height 25
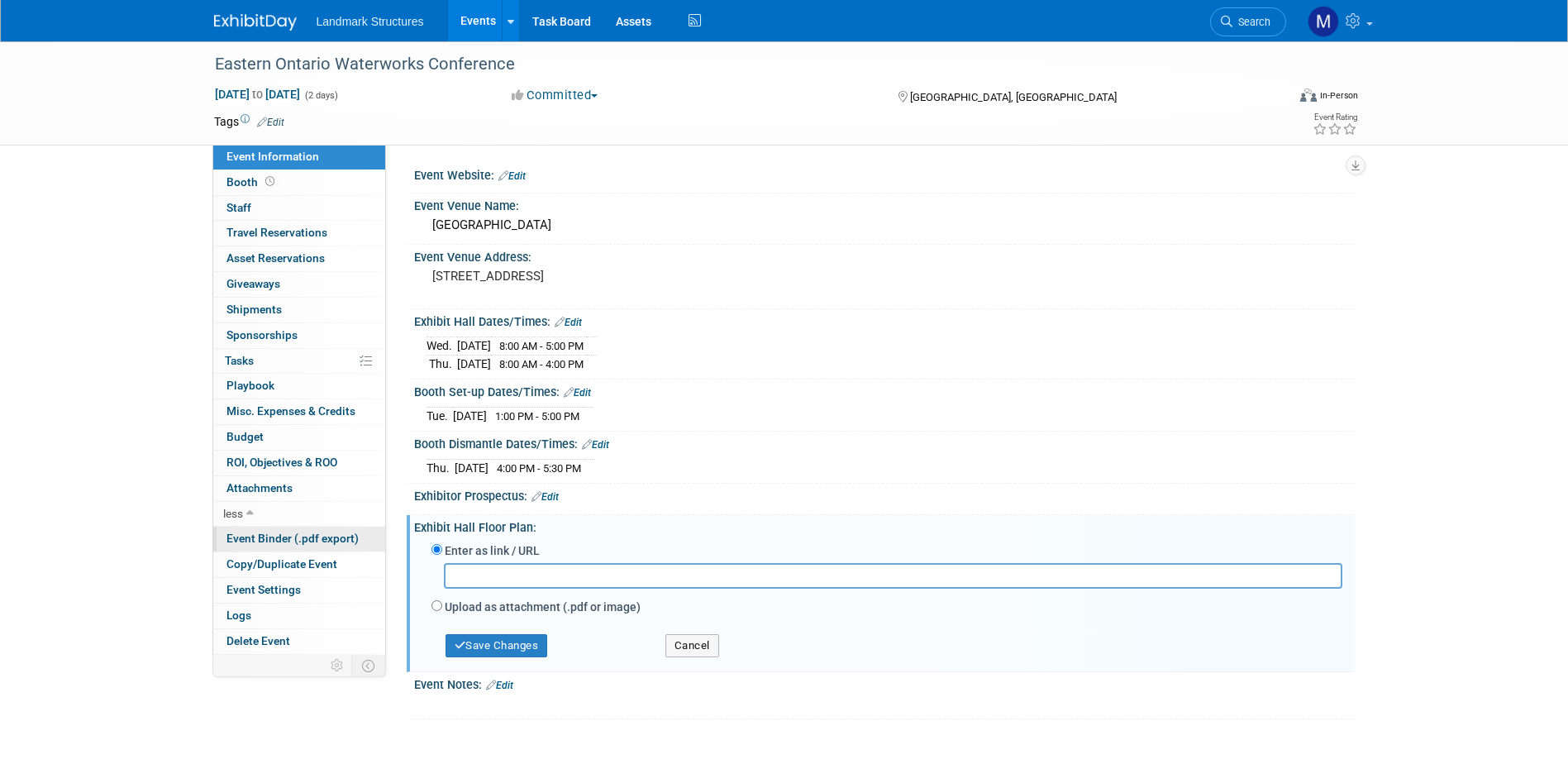
click at [264, 537] on span "Event Binder (.pdf export)" at bounding box center [293, 539] width 133 height 14
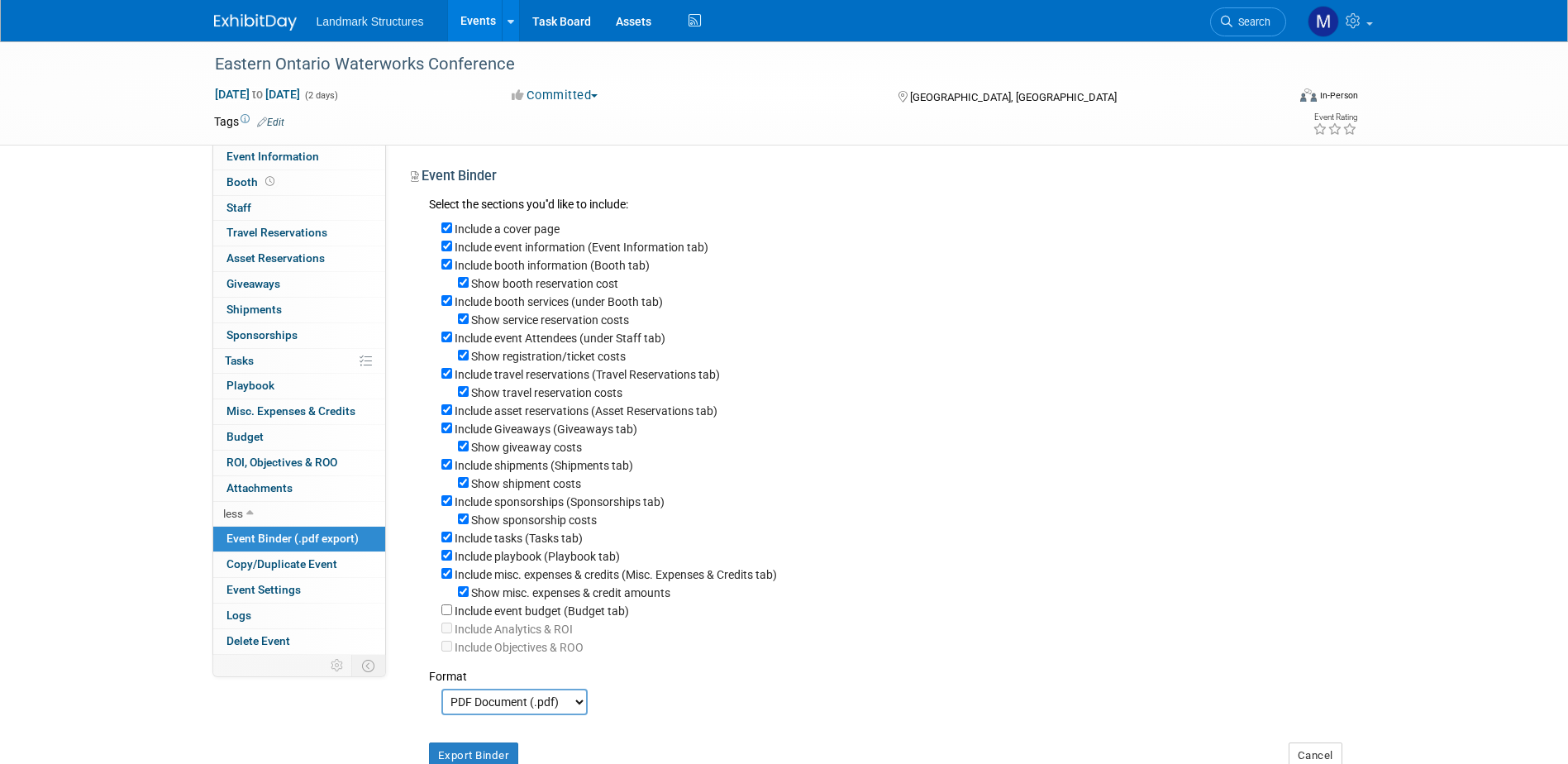
click at [472, 600] on label "Show misc. expenses & credit amounts" at bounding box center [571, 593] width 200 height 14
click at [469, 597] on input "Show misc. expenses & credit amounts" at bounding box center [463, 591] width 11 height 11
checkbox input "false"
click at [442, 579] on input "Include misc. expenses & credits (Misc. Expenses & Credits tab)" at bounding box center [447, 574] width 11 height 11
checkbox input "false"
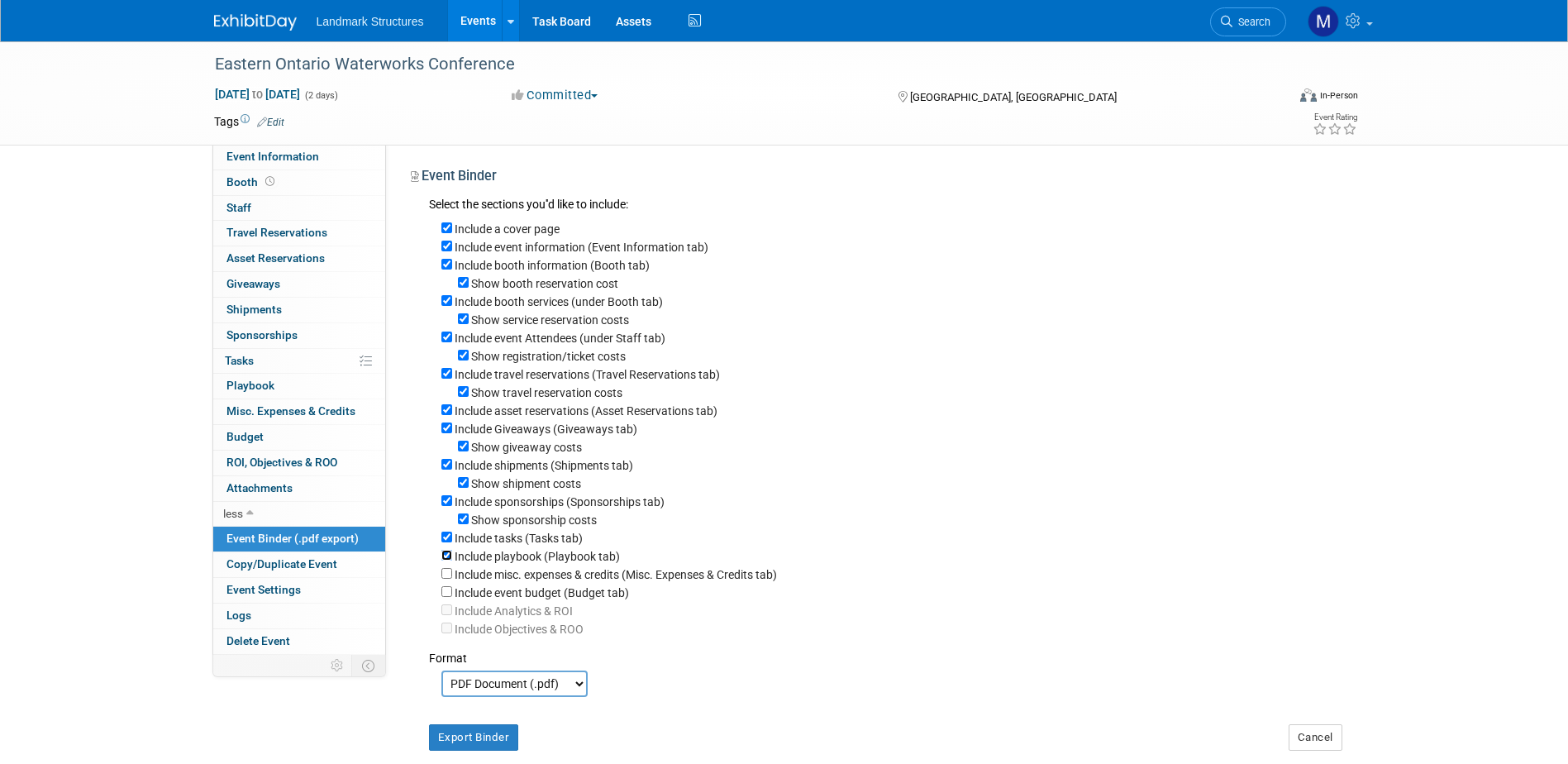
click at [448, 561] on input "Include playbook (Playbook tab)" at bounding box center [447, 555] width 11 height 11
checkbox input "false"
click at [454, 546] on div "Include tasks (Tasks tab)" at bounding box center [892, 537] width 901 height 18
click at [465, 524] on input "Show sponsorship costs" at bounding box center [463, 518] width 11 height 11
checkbox input "false"
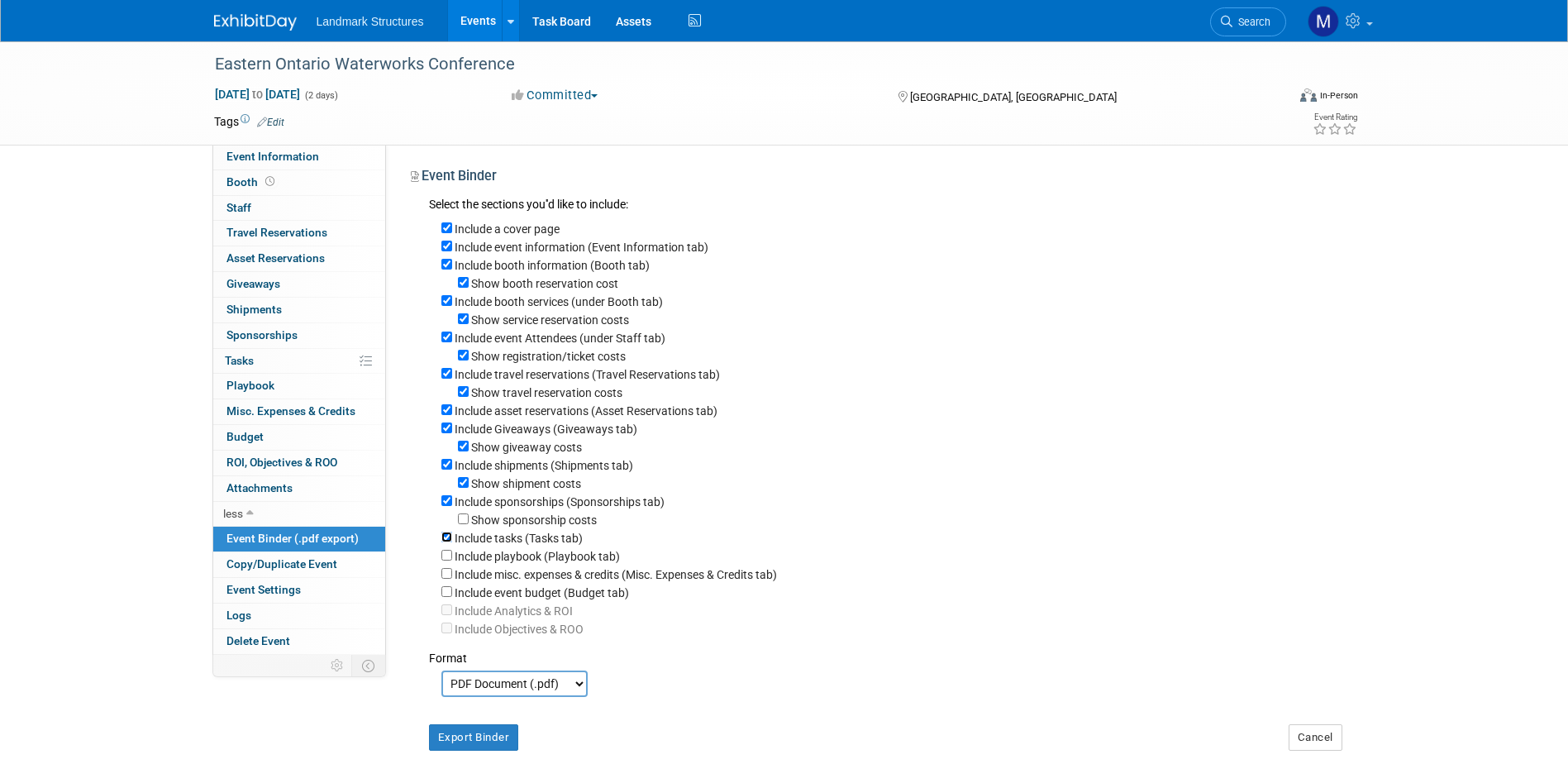
click at [446, 543] on input "Include tasks (Tasks tab)" at bounding box center [447, 537] width 11 height 11
checkbox input "false"
click at [444, 507] on input "Include sponsorships (Sponsorships tab)" at bounding box center [447, 501] width 11 height 11
checkbox input "false"
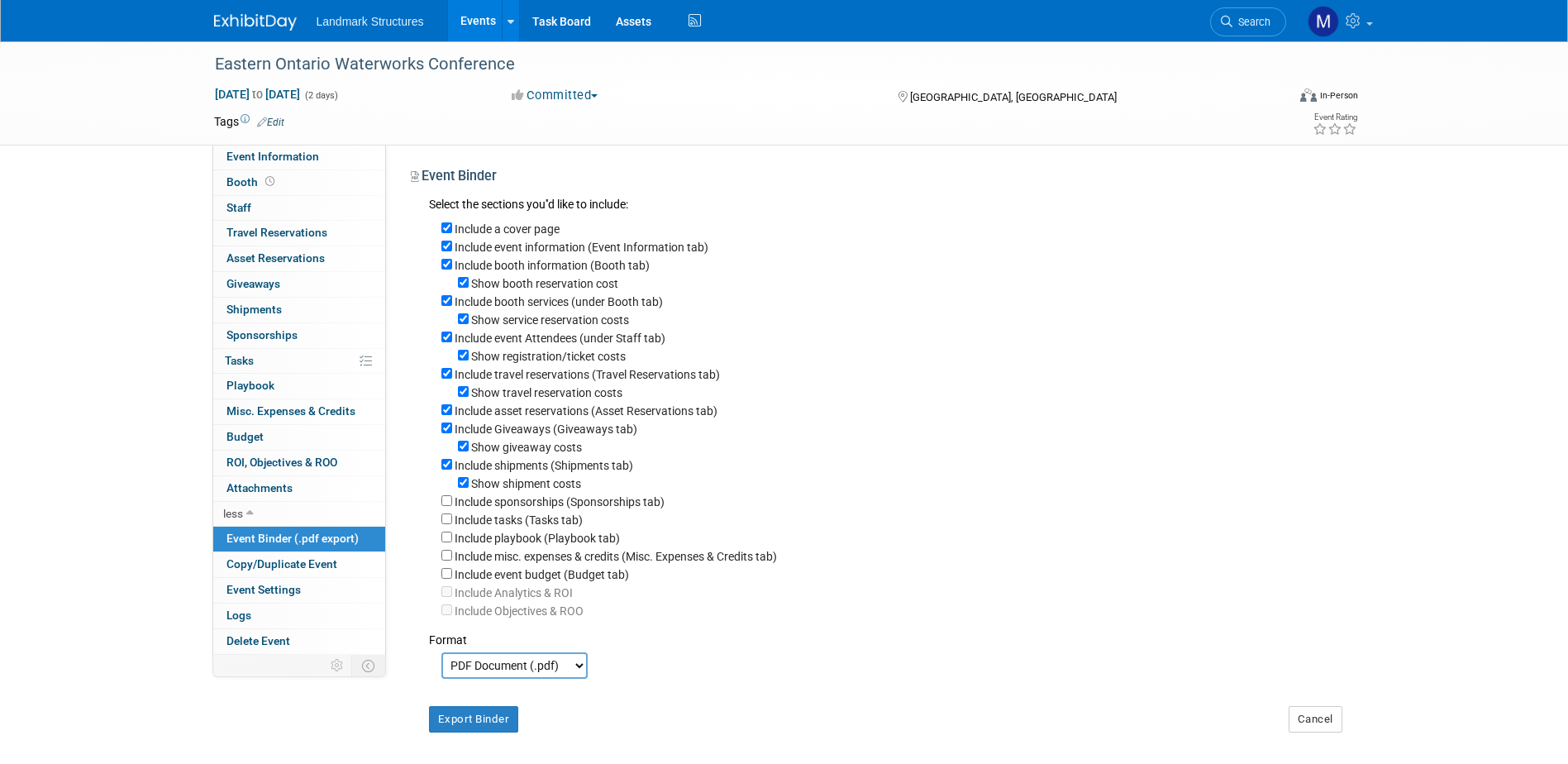
click at [476, 486] on div "Show shipment costs" at bounding box center [892, 483] width 901 height 18
click at [471, 490] on label "Show shipment costs" at bounding box center [526, 484] width 110 height 14
click at [469, 488] on input "Show shipment costs" at bounding box center [463, 483] width 11 height 11
checkbox input "false"
click at [447, 470] on input "Include shipments (Shipments tab)" at bounding box center [447, 464] width 11 height 11
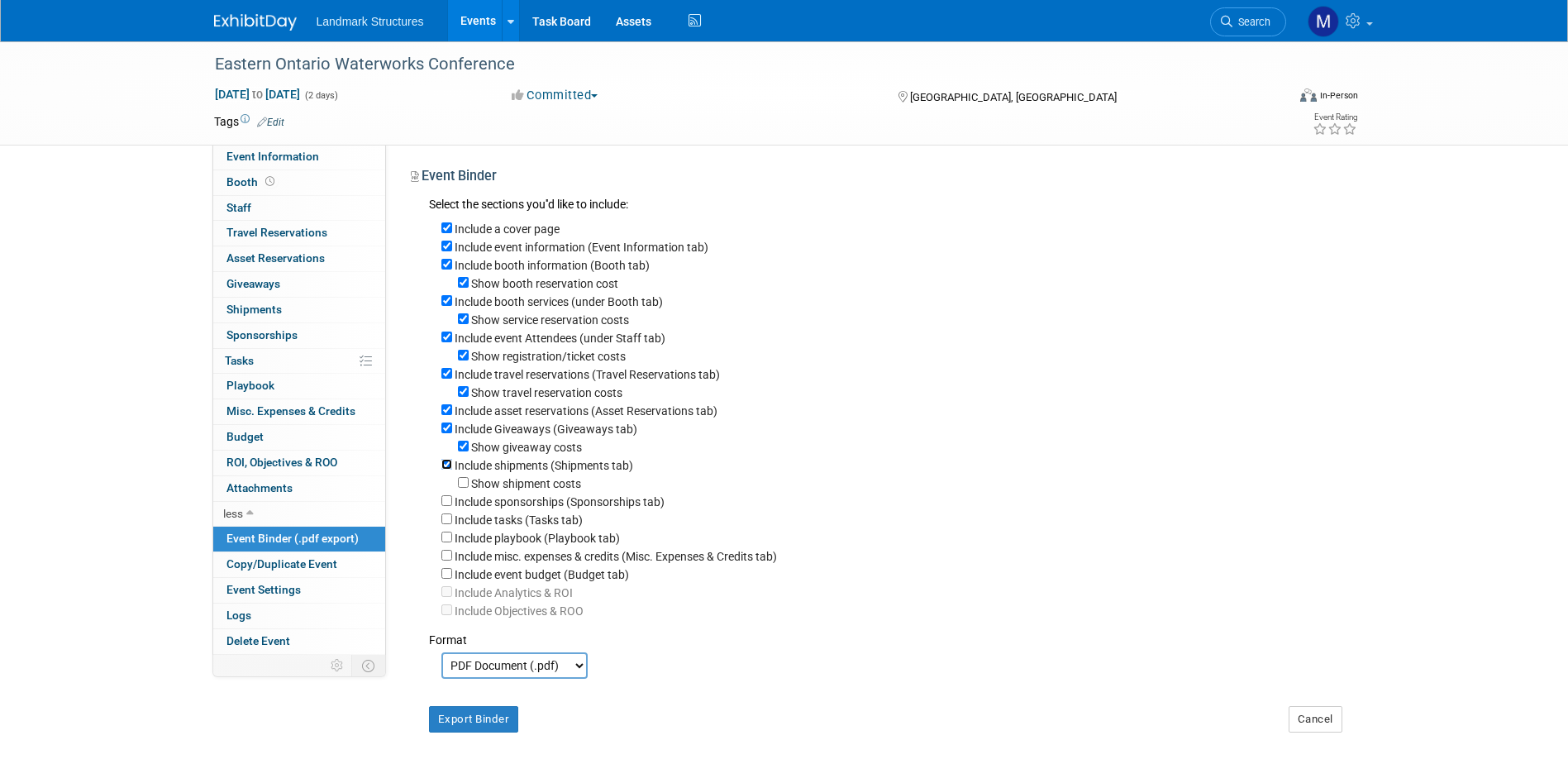
checkbox input "false"
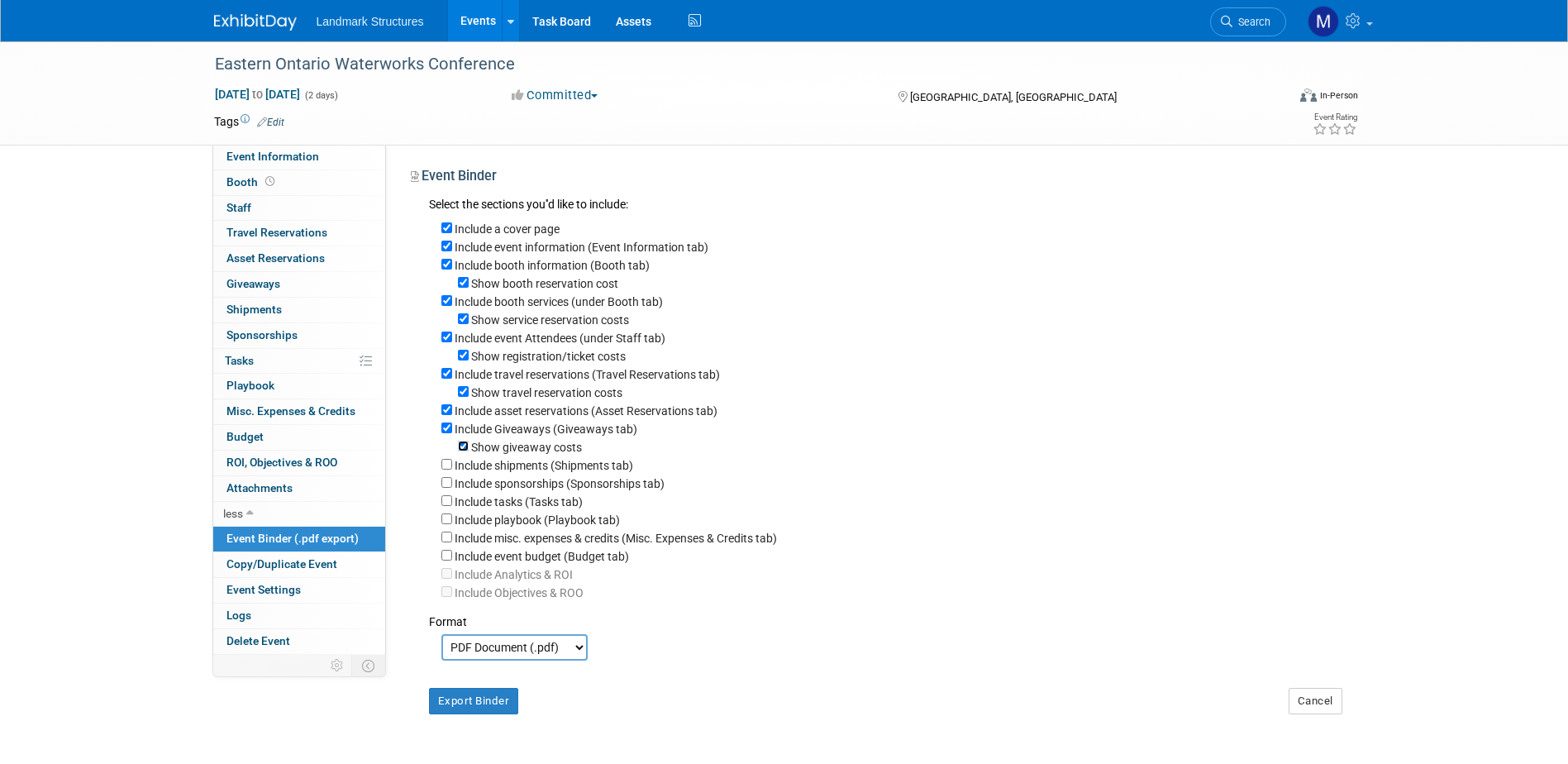
click at [464, 451] on input "Show giveaway costs" at bounding box center [463, 446] width 11 height 11
checkbox input "false"
click at [446, 433] on input "Include Giveaways (Giveaways tab)" at bounding box center [447, 427] width 11 height 11
checkbox input "false"
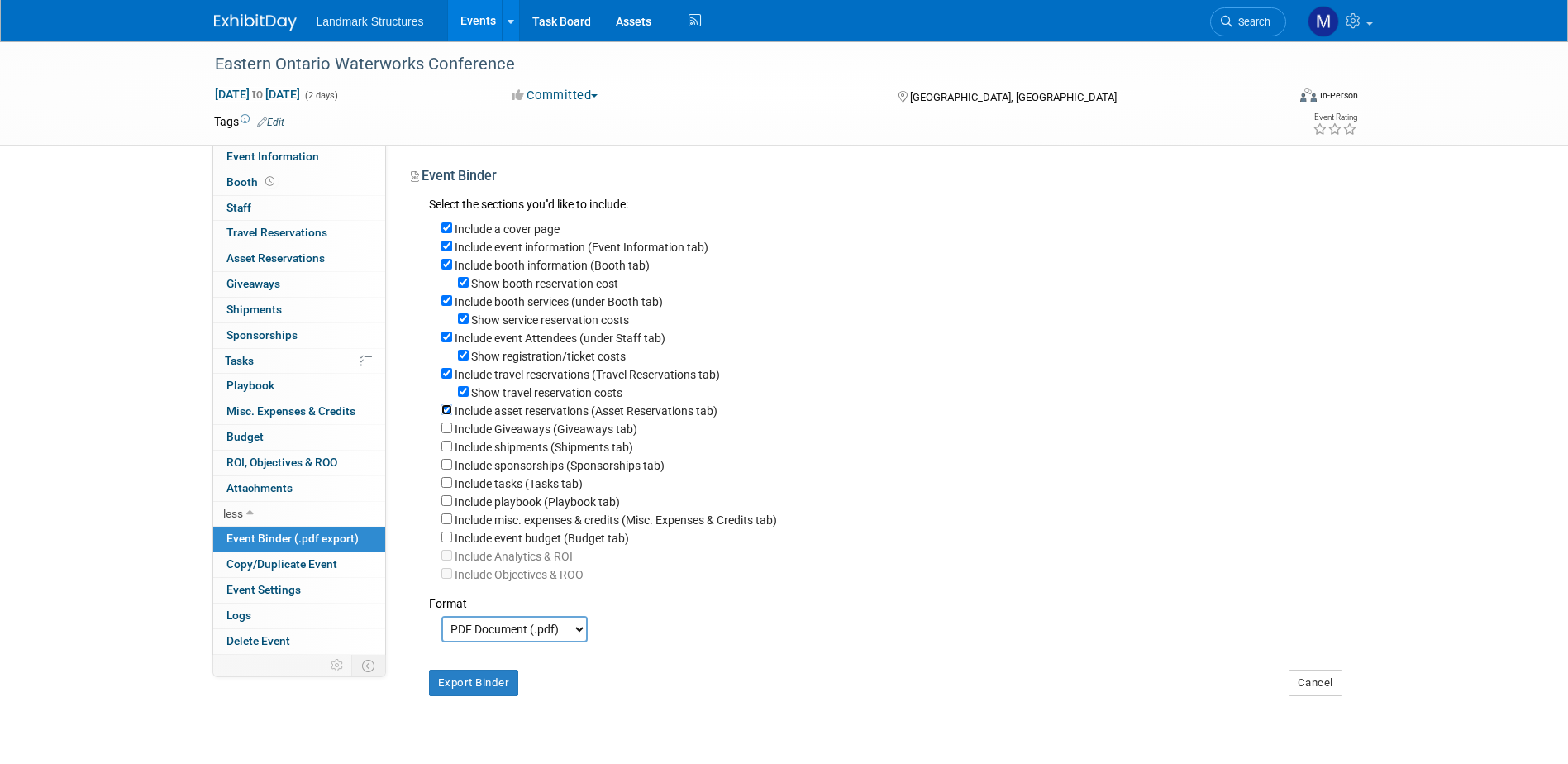
click at [447, 416] on input "Include asset reservations (Asset Reservations tab)" at bounding box center [447, 410] width 11 height 11
checkbox input "false"
click at [464, 401] on div "Show travel reservation costs" at bounding box center [892, 392] width 901 height 18
click at [464, 397] on input "Show travel reservation costs" at bounding box center [463, 392] width 11 height 11
checkbox input "false"
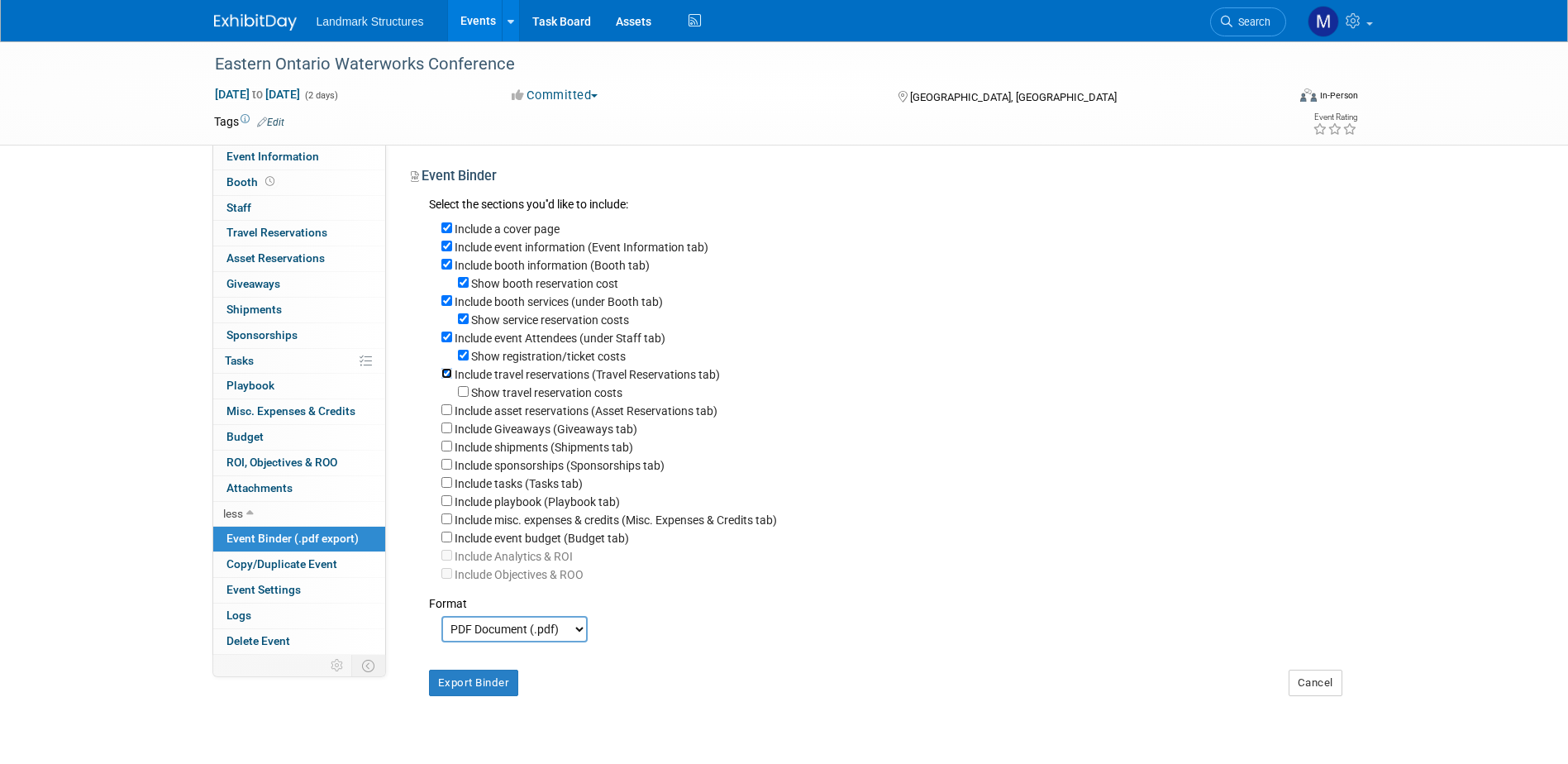
click at [447, 379] on input "Include travel reservations (Travel Reservations tab)" at bounding box center [447, 373] width 11 height 11
checkbox input "false"
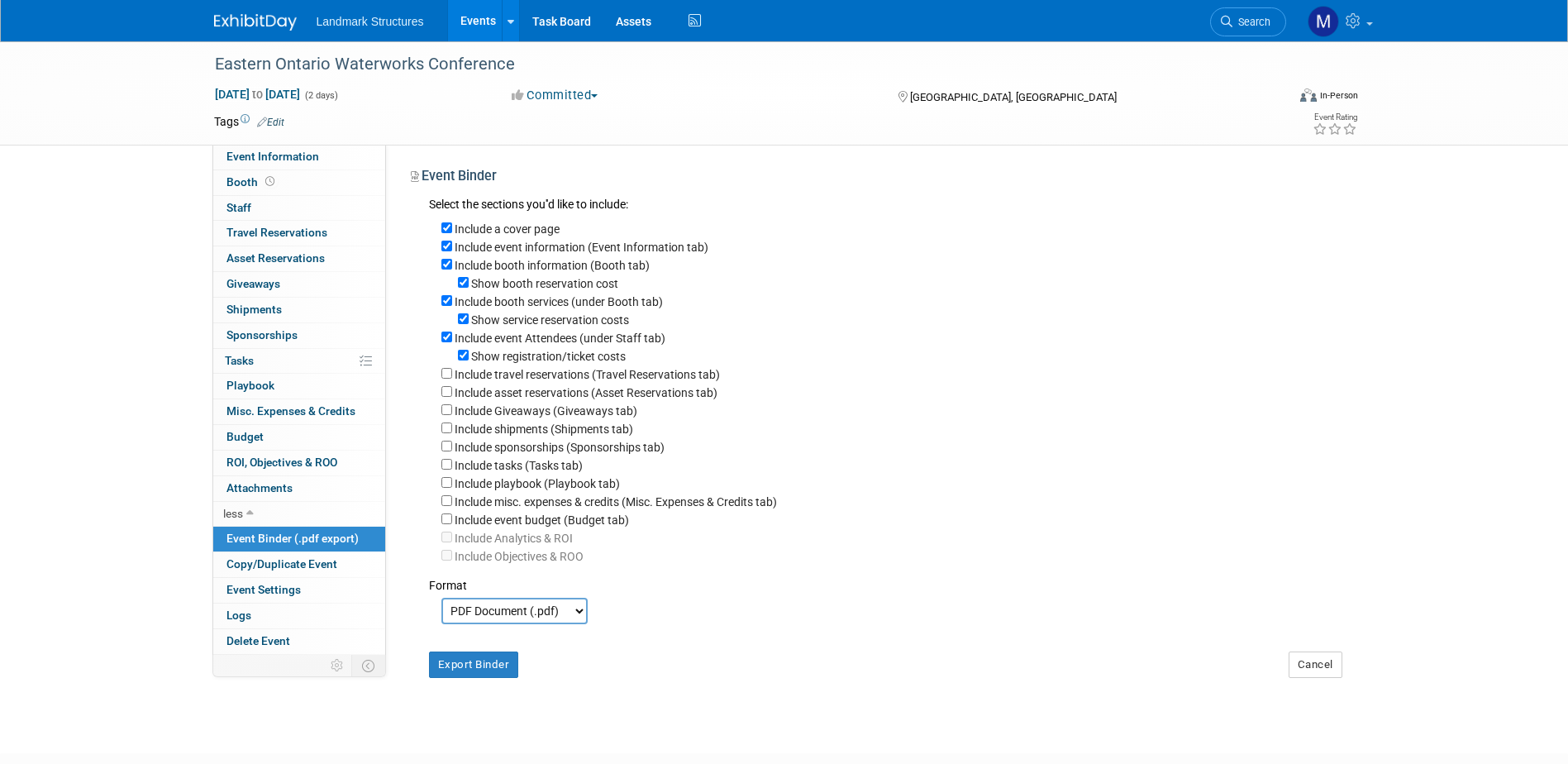
click at [460, 365] on div "Show registration/ticket costs" at bounding box center [892, 355] width 901 height 18
click at [460, 359] on input "Show registration/ticket costs" at bounding box center [463, 355] width 11 height 11
checkbox input "false"
click at [445, 342] on input "Include event Attendees (under Staff tab)" at bounding box center [447, 337] width 11 height 11
checkbox input "false"
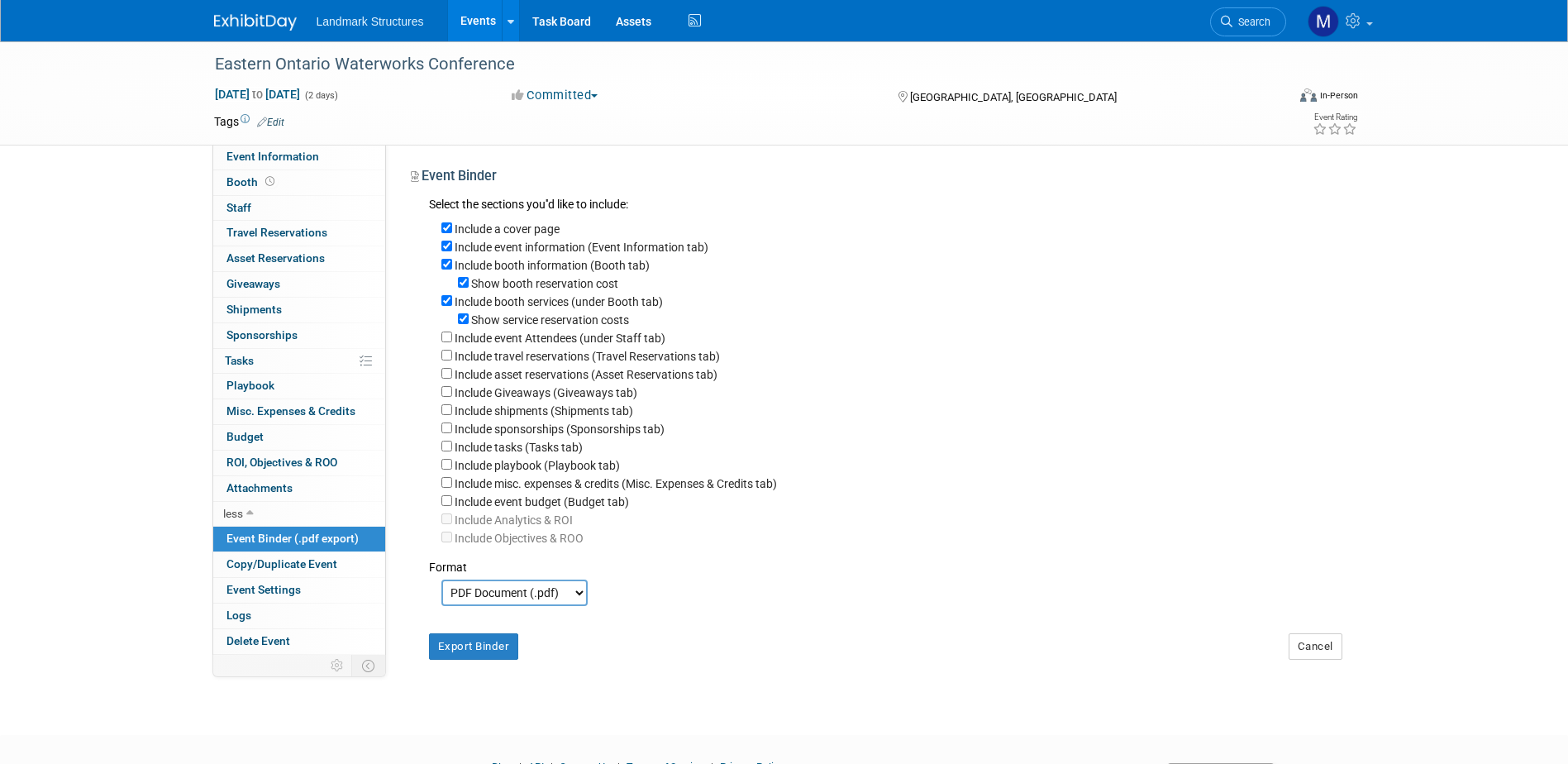
click at [475, 321] on label "Show service reservation costs" at bounding box center [550, 320] width 158 height 14
click at [469, 321] on input "Show service reservation costs" at bounding box center [463, 319] width 11 height 11
checkbox input "false"
click at [447, 306] on input "Include booth services (under Booth tab)" at bounding box center [447, 300] width 11 height 11
checkbox input "false"
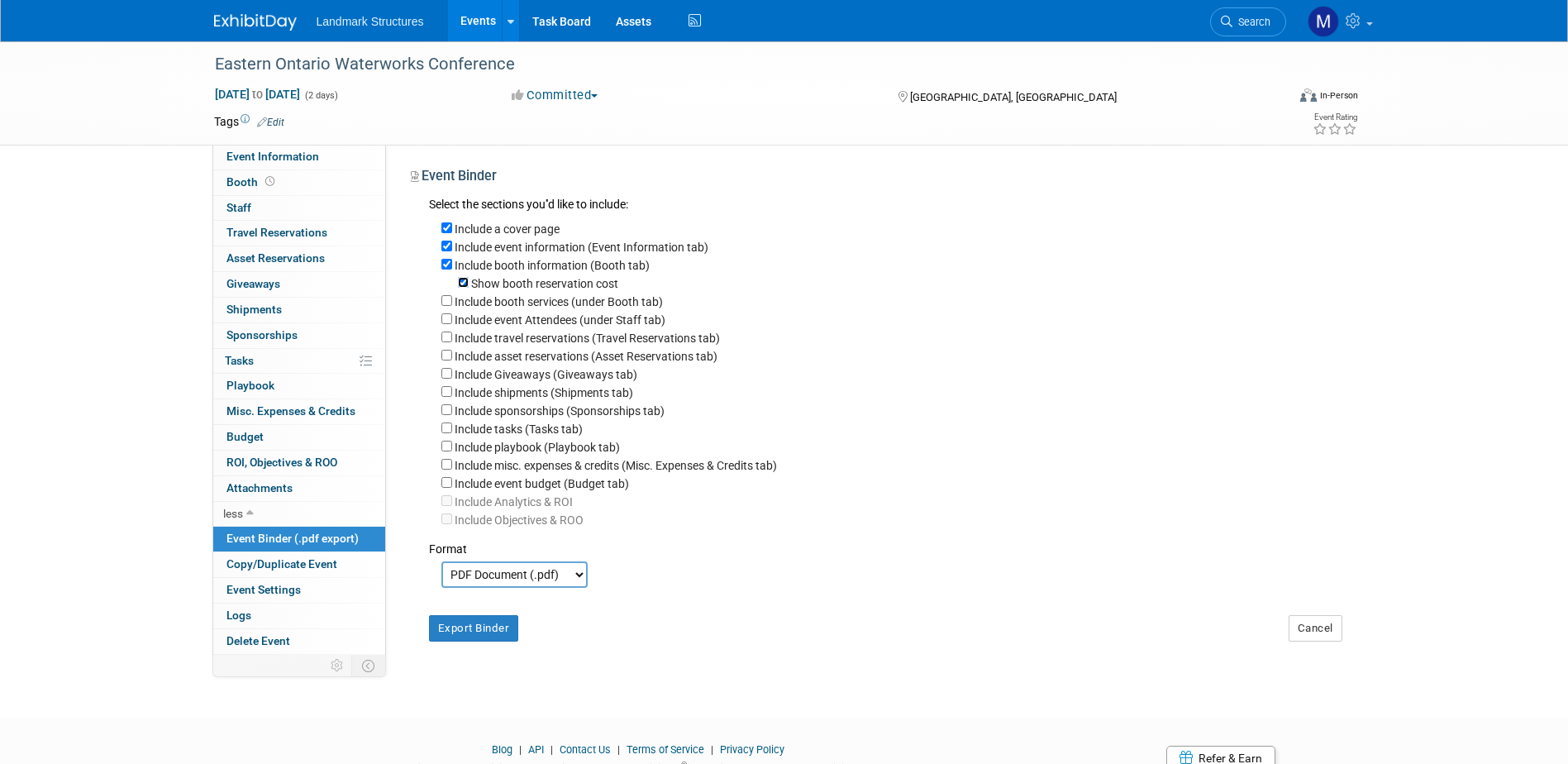
click at [461, 288] on input "Show booth reservation cost" at bounding box center [463, 282] width 11 height 11
checkbox input "false"
click at [491, 642] on button "Export Binder" at bounding box center [474, 628] width 90 height 26
